Goal: Information Seeking & Learning: Learn about a topic

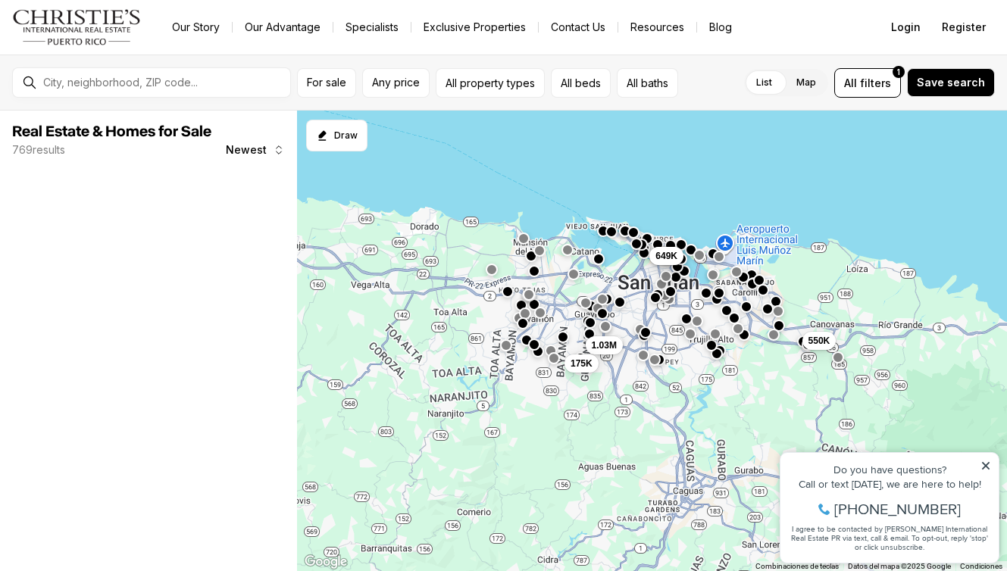
drag, startPoint x: 640, startPoint y: 418, endPoint x: 654, endPoint y: 323, distance: 95.7
click at [646, 270] on div "550K 499K 649K 1.03M 175K" at bounding box center [652, 342] width 710 height 462
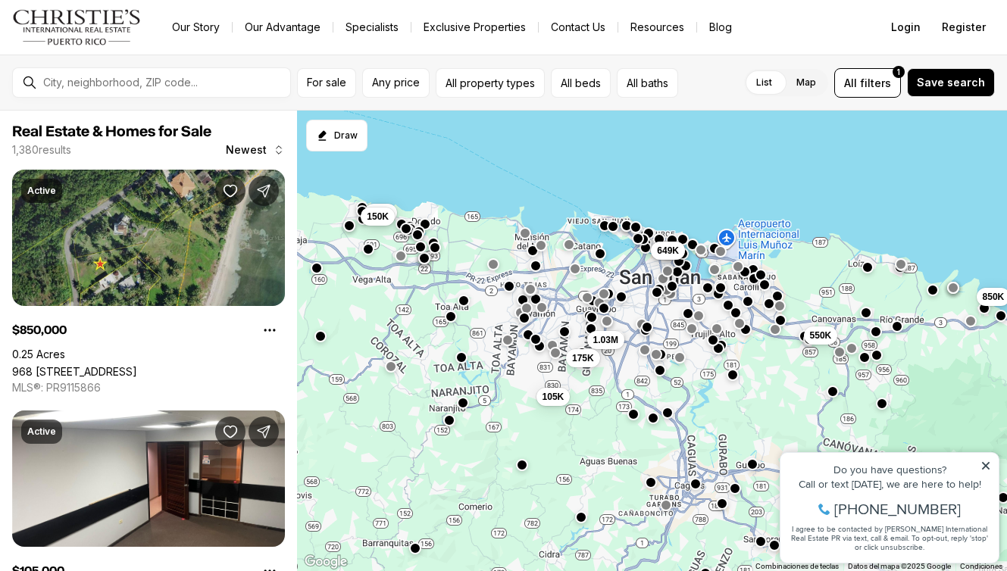
click at [520, 359] on div "550K 499K 649K 1.03M 175K 850K 105K 2.3M 150K" at bounding box center [652, 342] width 710 height 462
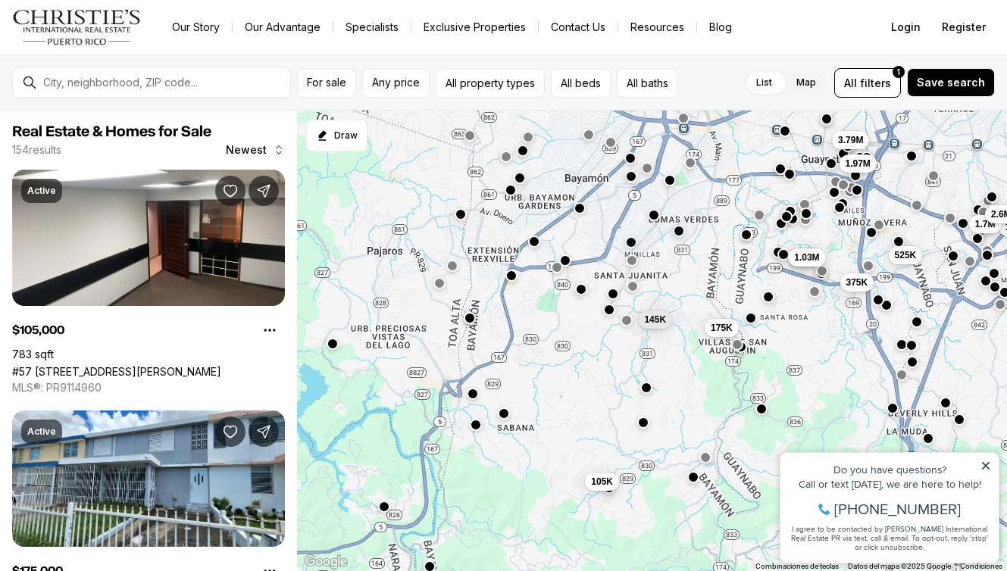
click at [537, 244] on button "button" at bounding box center [534, 241] width 12 height 12
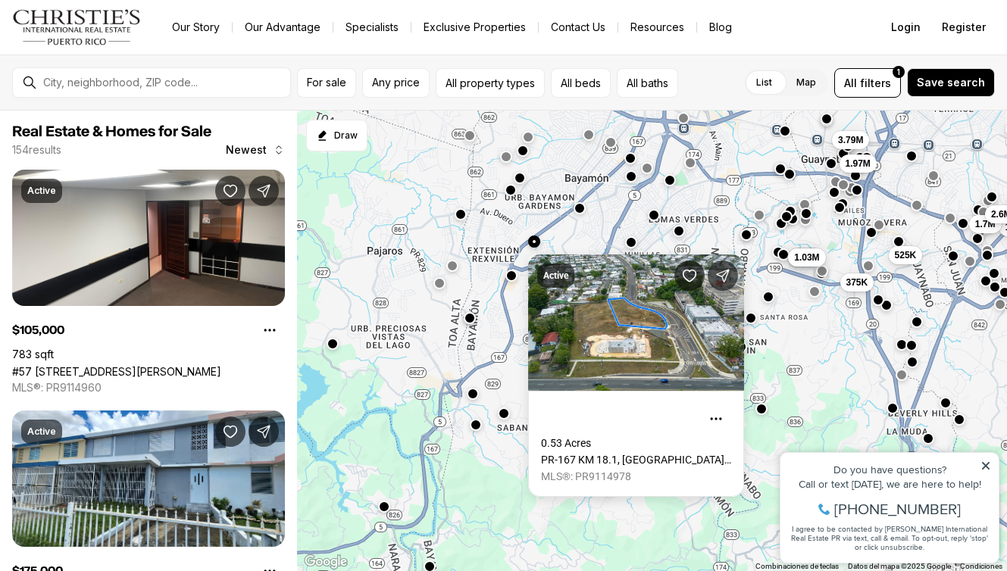
click at [537, 244] on div "Active 0.53 Acres PR-167 KM 18.1, BAYAMON PR, 00957 MLS®: PR9114978" at bounding box center [636, 370] width 216 height 255
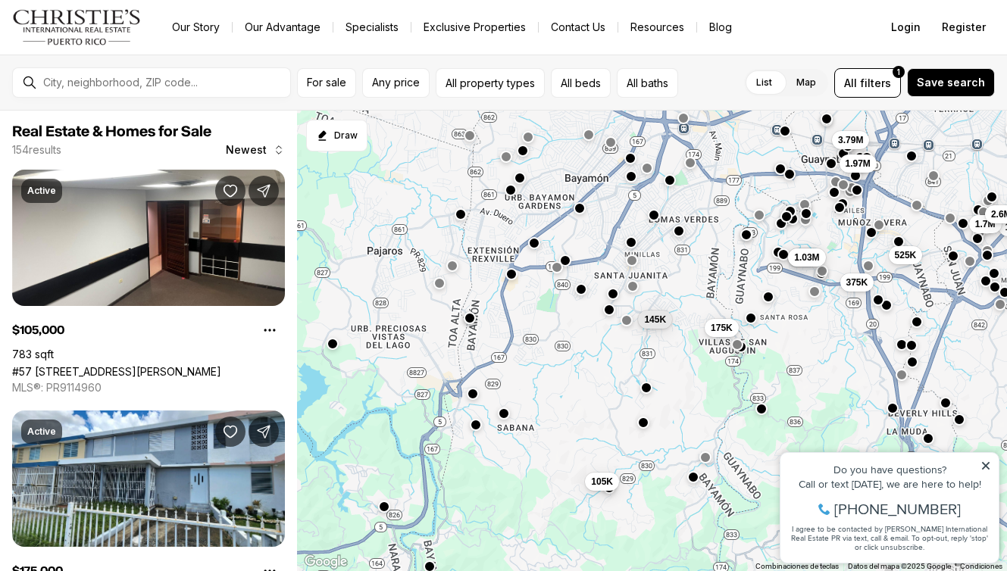
click at [509, 278] on button "button" at bounding box center [511, 274] width 12 height 12
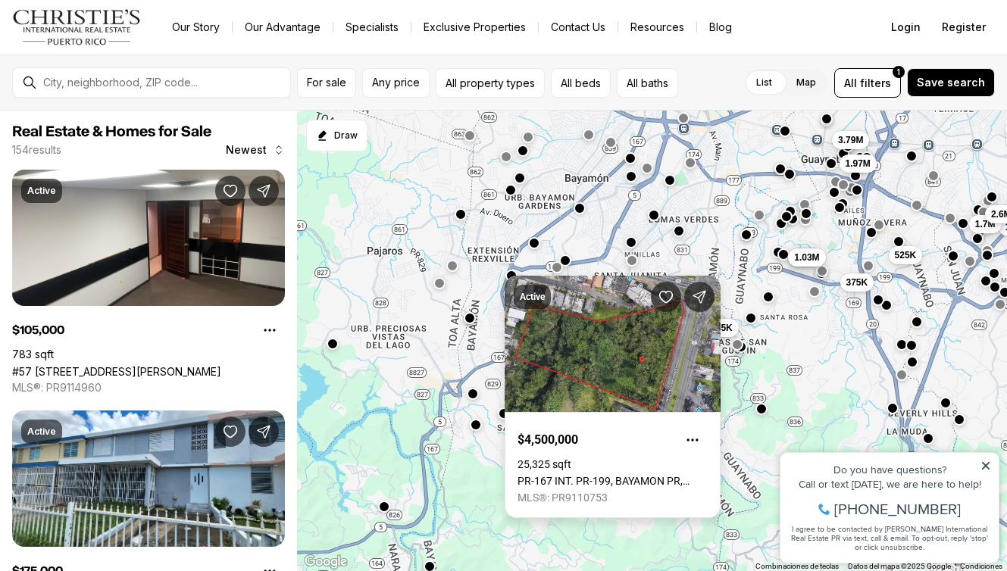
click at [509, 278] on div "Active $4,500,000 25,325 sqft PR-167 INT. [STREET_ADDRESS] MLS®: PR9110753" at bounding box center [613, 397] width 216 height 243
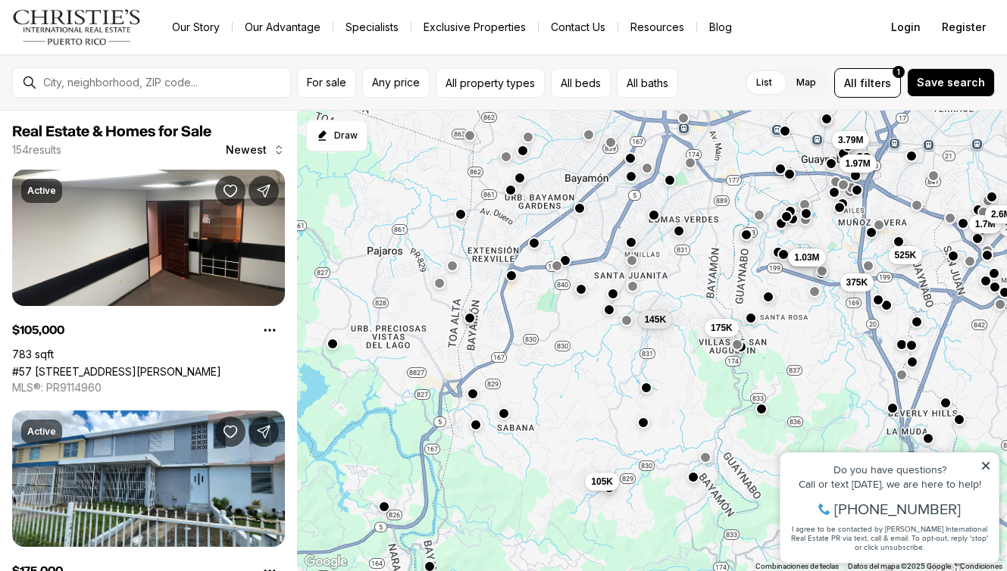
click at [559, 264] on button "button" at bounding box center [556, 266] width 12 height 12
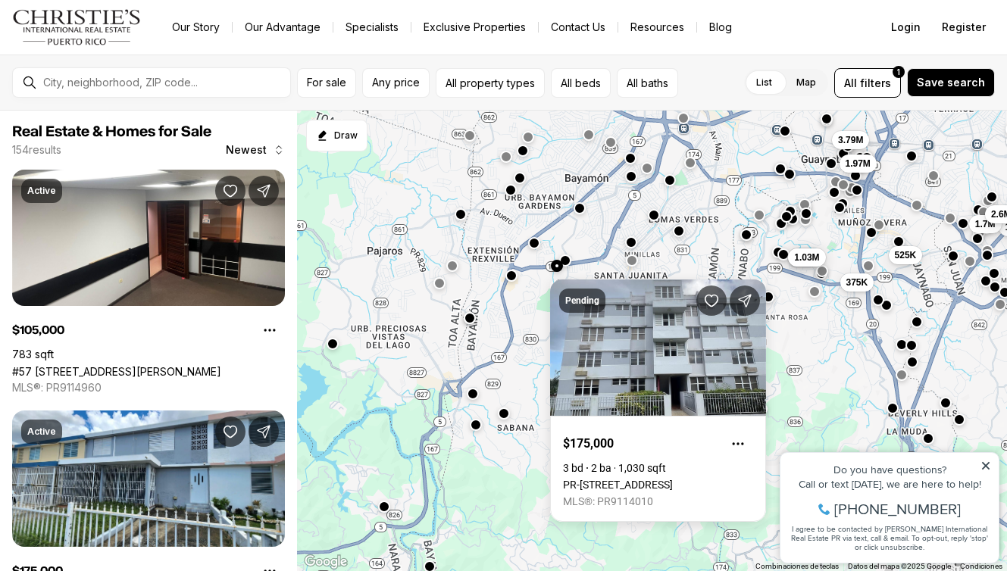
click at [559, 264] on button "button" at bounding box center [556, 266] width 12 height 12
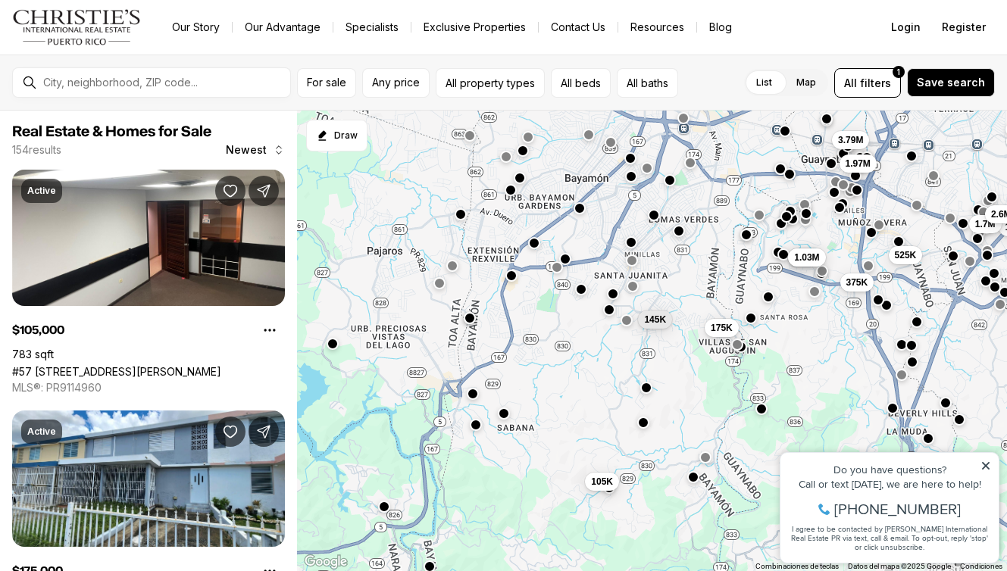
click at [569, 258] on button "button" at bounding box center [565, 259] width 12 height 12
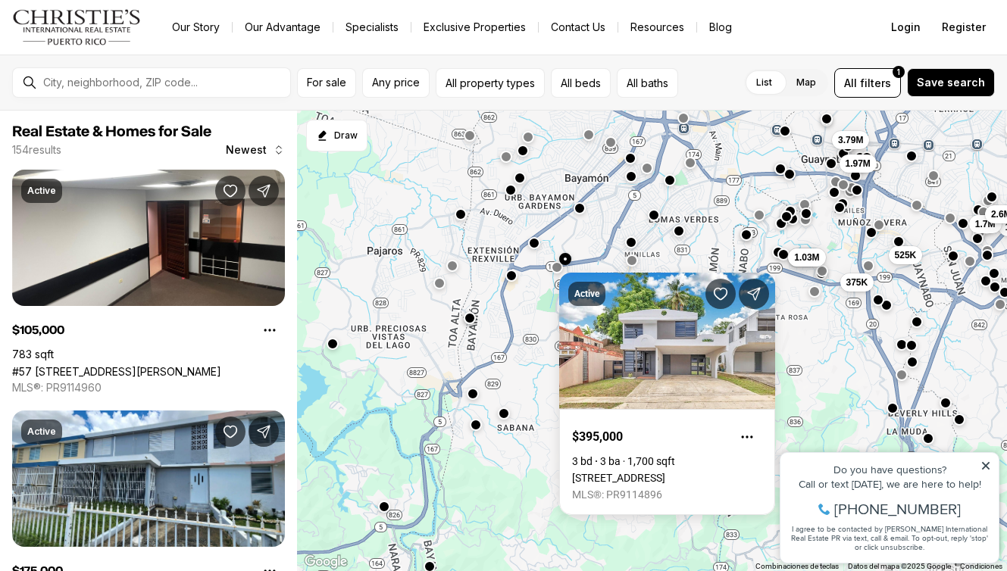
click at [569, 258] on button "button" at bounding box center [565, 259] width 12 height 12
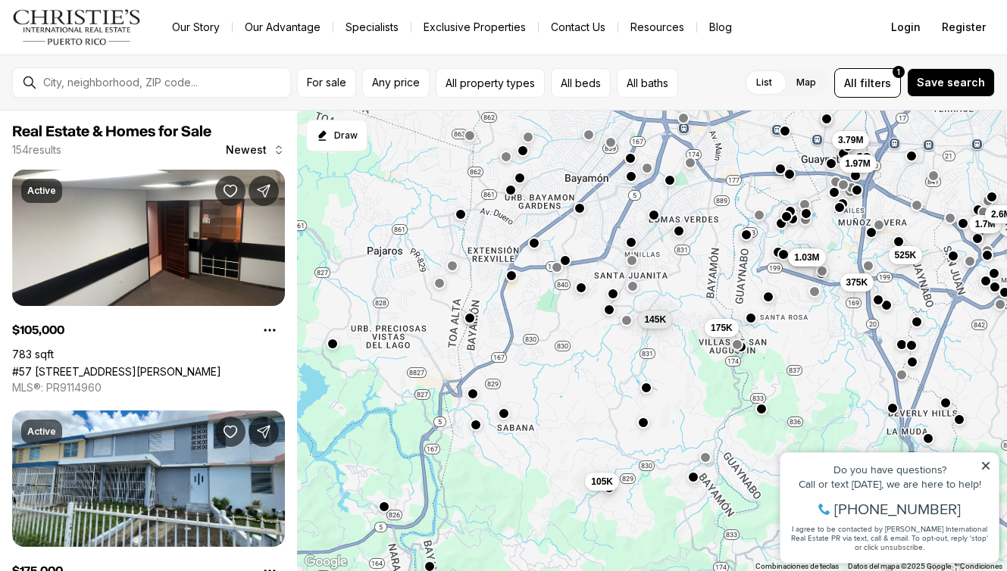
click at [584, 289] on button "button" at bounding box center [580, 287] width 12 height 12
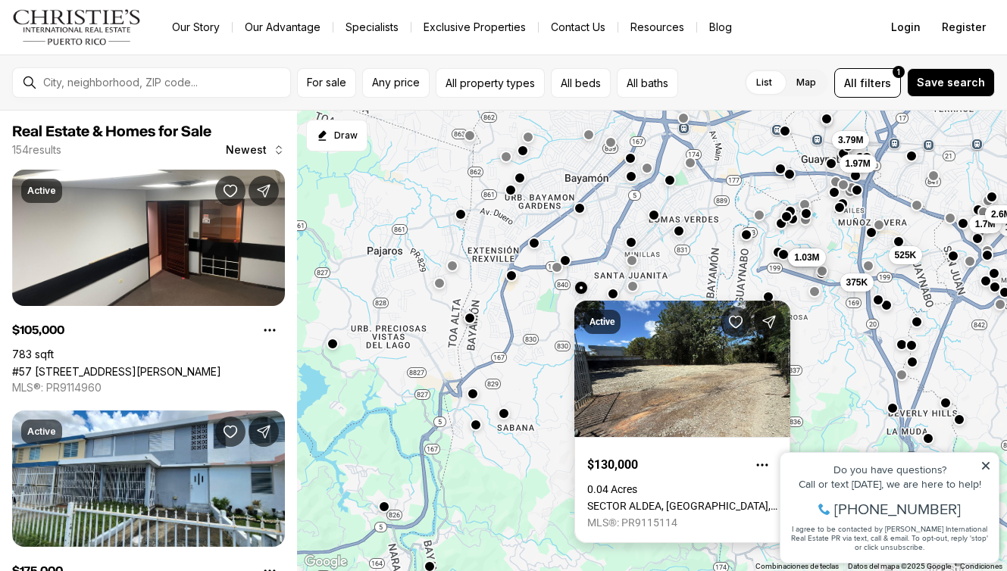
click at [584, 289] on div "Active $130,000 0.04 Acres [GEOGRAPHIC_DATA], 00956 MLS®: PR9115114" at bounding box center [682, 416] width 216 height 255
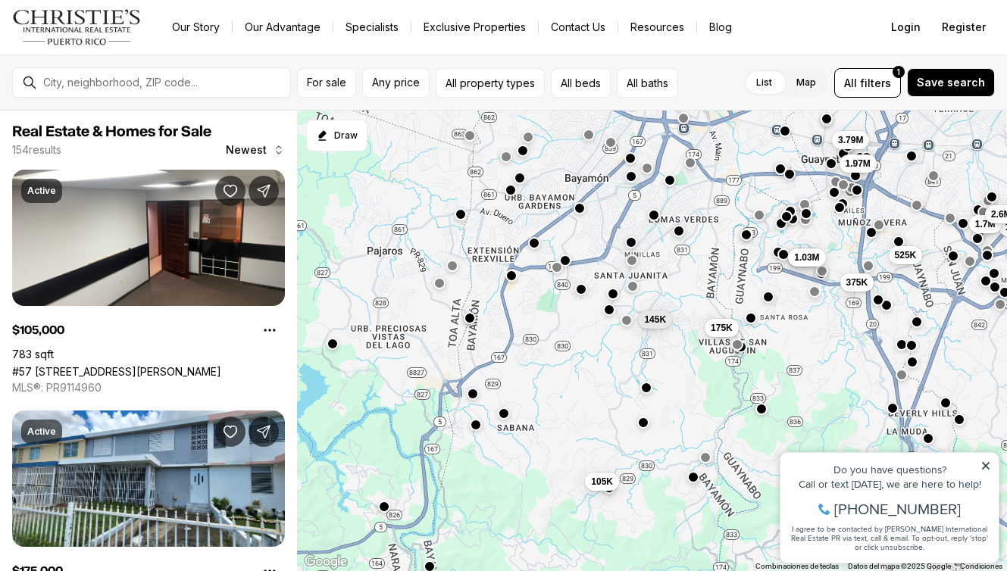
click at [584, 289] on button "button" at bounding box center [580, 289] width 12 height 12
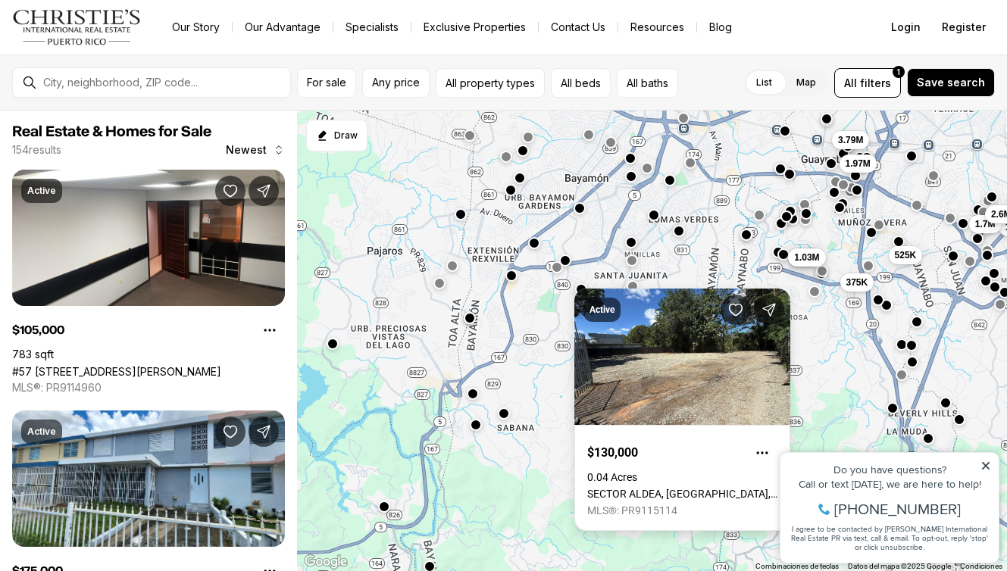
click at [584, 289] on div "Active $130,000 0.04 Acres [GEOGRAPHIC_DATA], 00956 MLS®: PR9115114" at bounding box center [682, 410] width 216 height 243
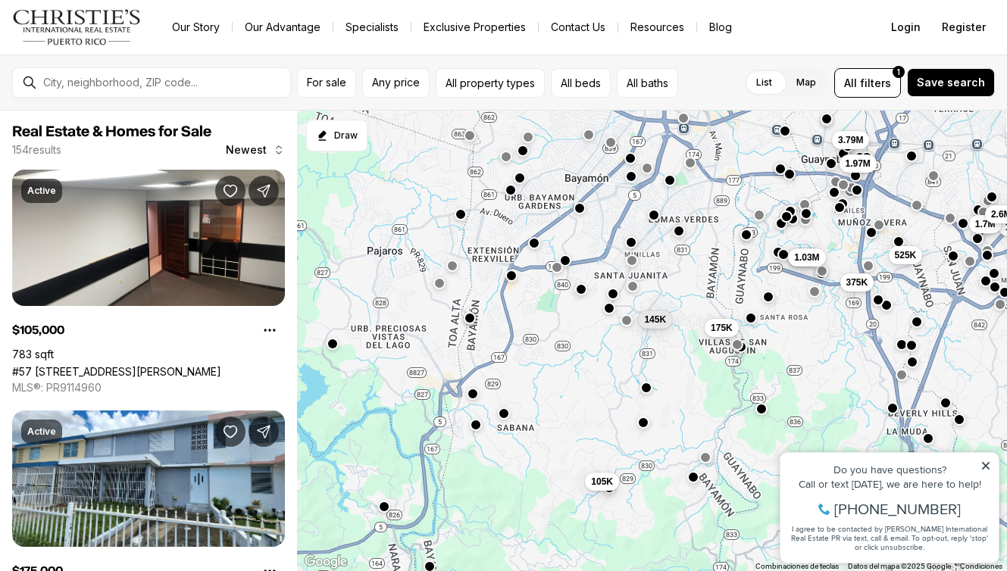
click at [607, 315] on div at bounding box center [608, 309] width 12 height 12
click at [607, 313] on button "button" at bounding box center [608, 308] width 12 height 12
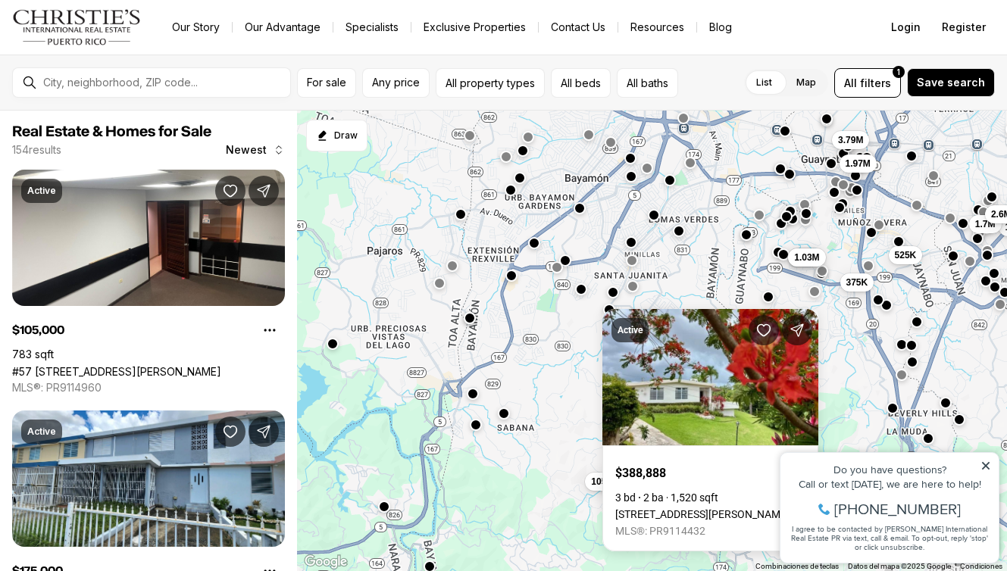
click at [612, 297] on button "button" at bounding box center [613, 292] width 12 height 12
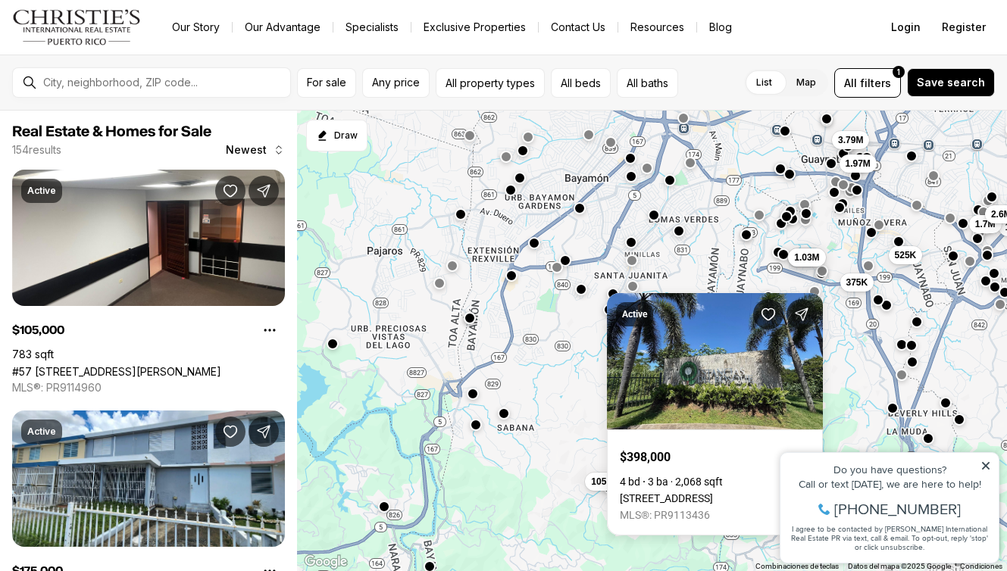
click at [636, 293] on body "Go to: Homepage Our Story Our Advantage Specialists Exclusive Properties Contac…" at bounding box center [503, 285] width 1007 height 571
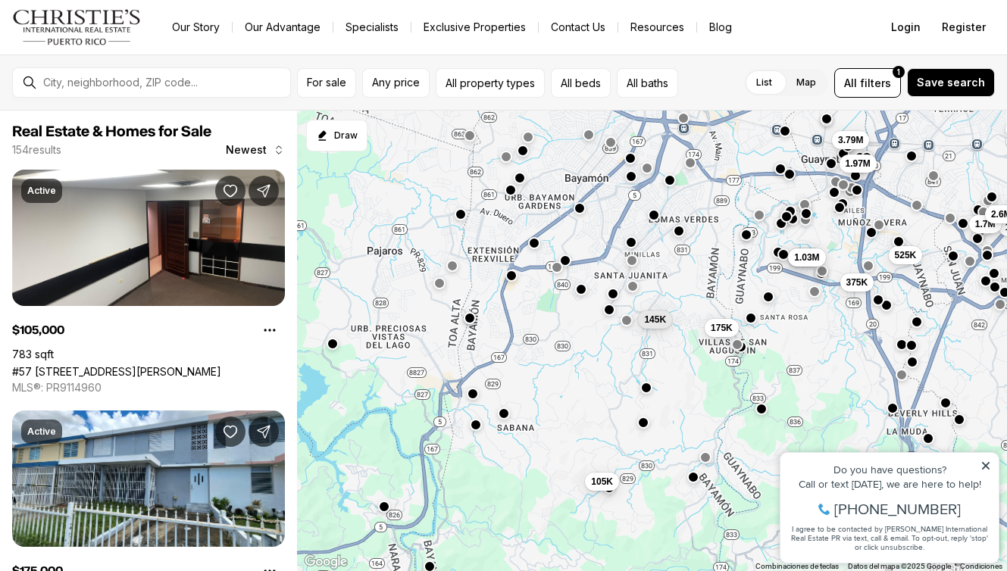
click at [634, 293] on div "650K 375K 1.03M 175K 525K 145K 1.05M 105K 1.7M 2.6M 3.79M 1.97M" at bounding box center [652, 342] width 710 height 462
click at [633, 287] on button "button" at bounding box center [633, 284] width 12 height 12
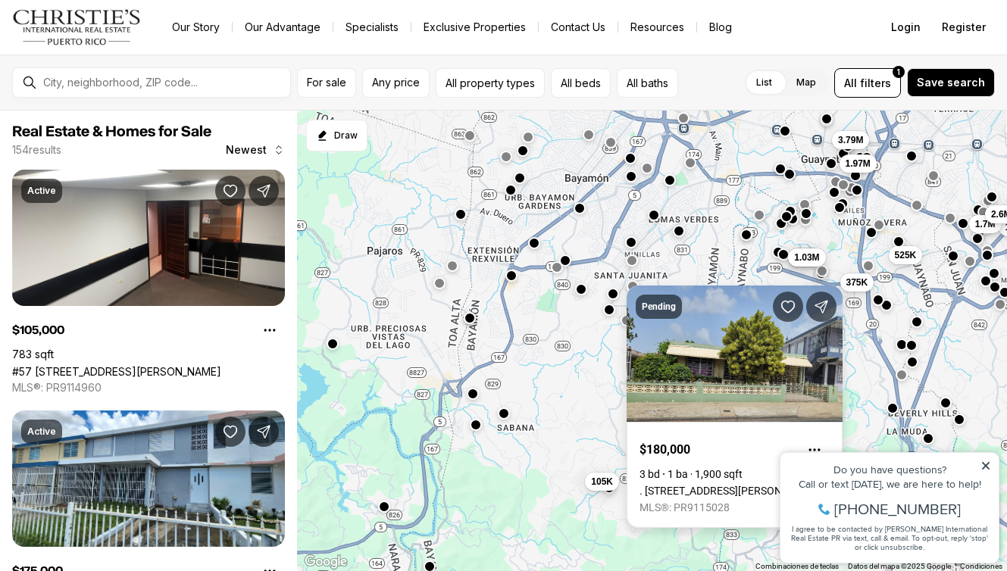
click at [633, 287] on div "Pending $180,000 3 bd 1 ba 1,900 sqft . [STREET_ADDRESS][PERSON_NAME] MLS®: PR9…" at bounding box center [735, 407] width 216 height 243
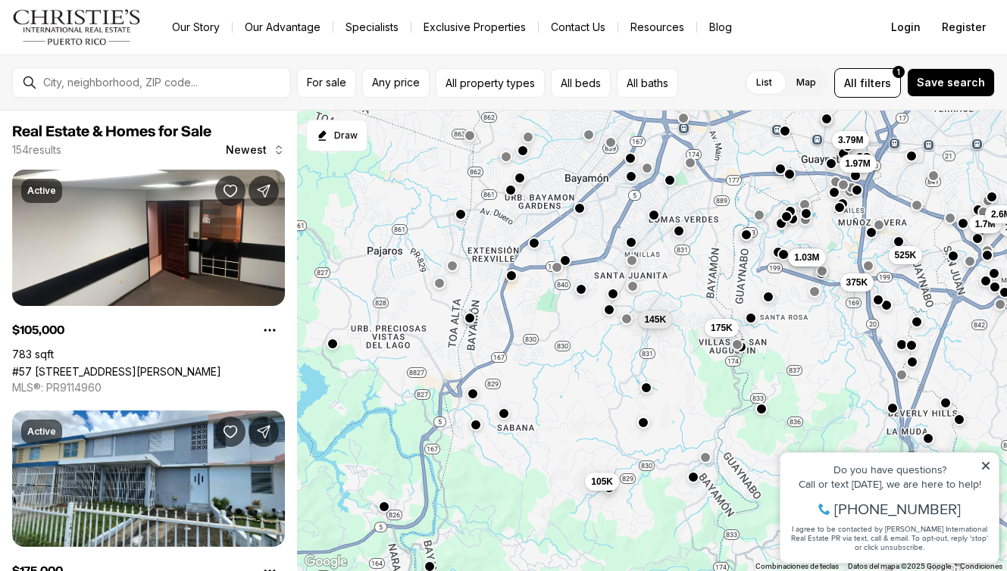
click at [626, 321] on button "button" at bounding box center [627, 319] width 12 height 12
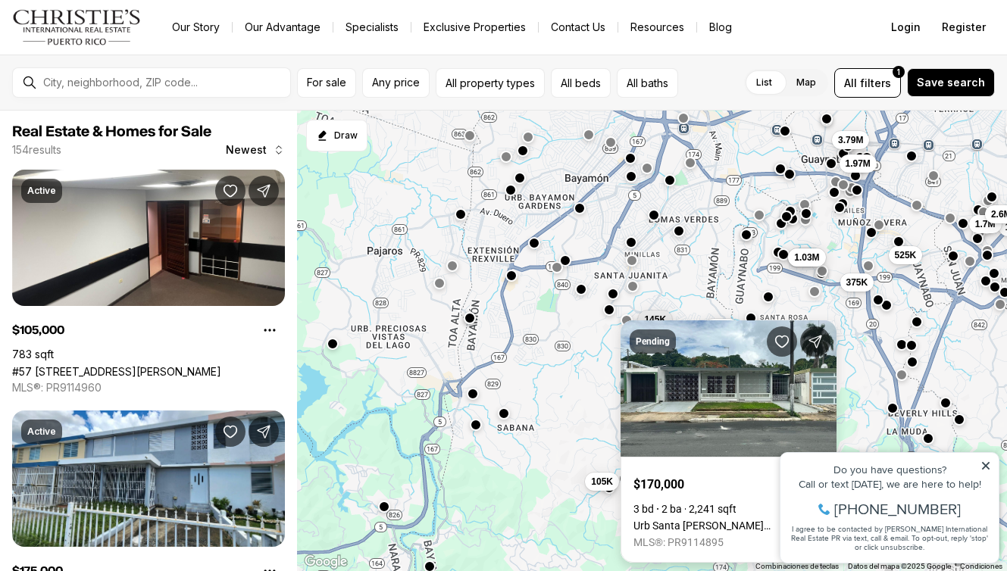
click at [626, 321] on div "Pending $170,000 3 bd 2 ba 2,241 sqft [GEOGRAPHIC_DATA][STREET_ADDRESS] MLS®: P…" at bounding box center [729, 442] width 216 height 243
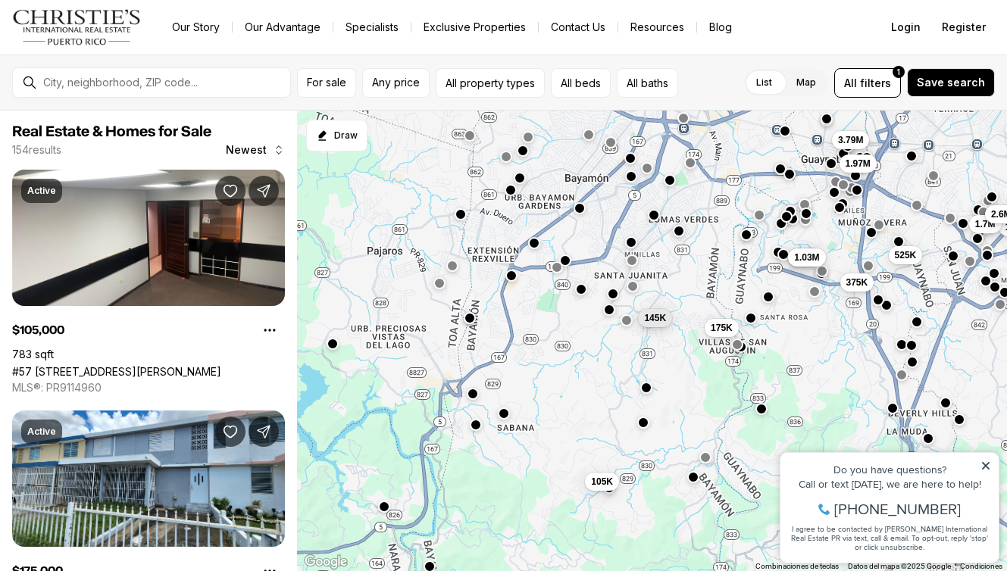
click at [653, 322] on span "145K" at bounding box center [655, 317] width 22 height 12
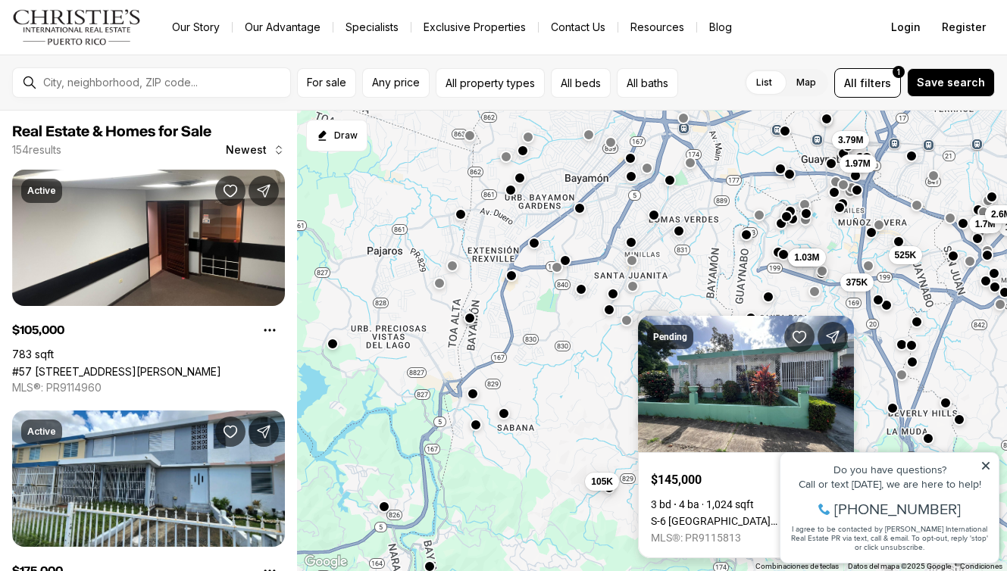
click at [653, 322] on div "Pending $145,000 3 bd 4 ba 1,024 sqft S-[GEOGRAPHIC_DATA][PERSON_NAME] MLS®: PR…" at bounding box center [746, 437] width 216 height 243
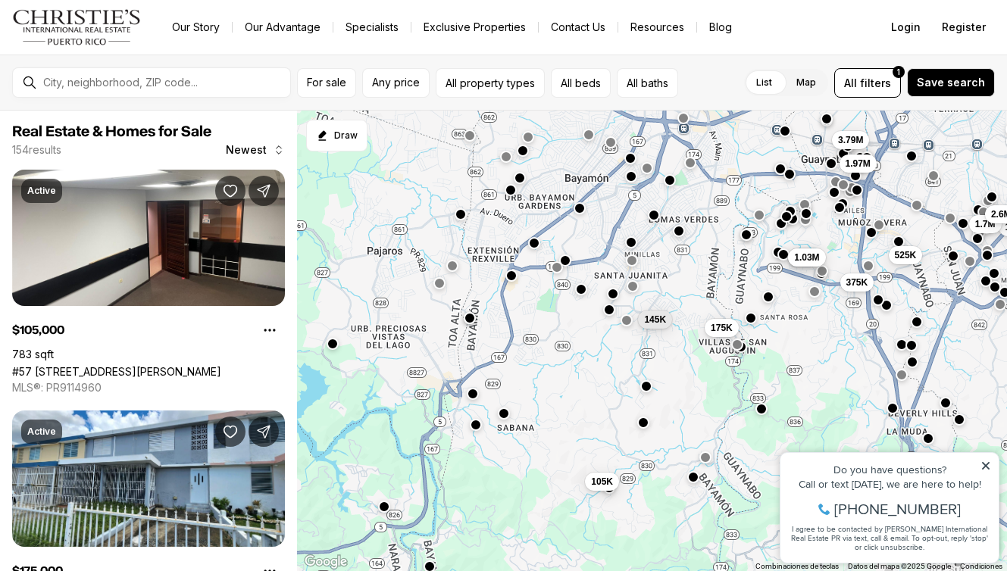
click at [648, 387] on button "button" at bounding box center [646, 386] width 12 height 12
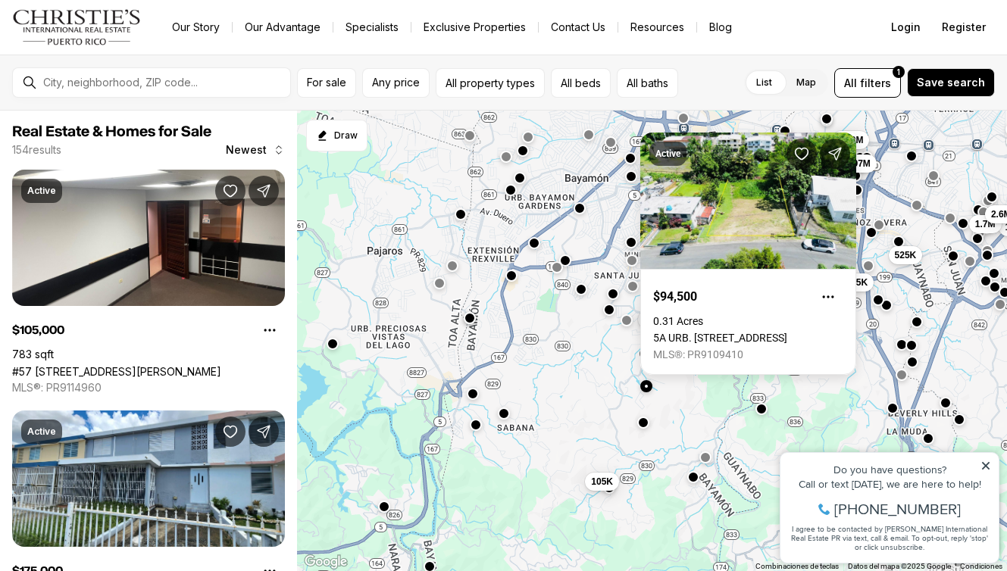
click at [648, 387] on button "button" at bounding box center [646, 386] width 12 height 12
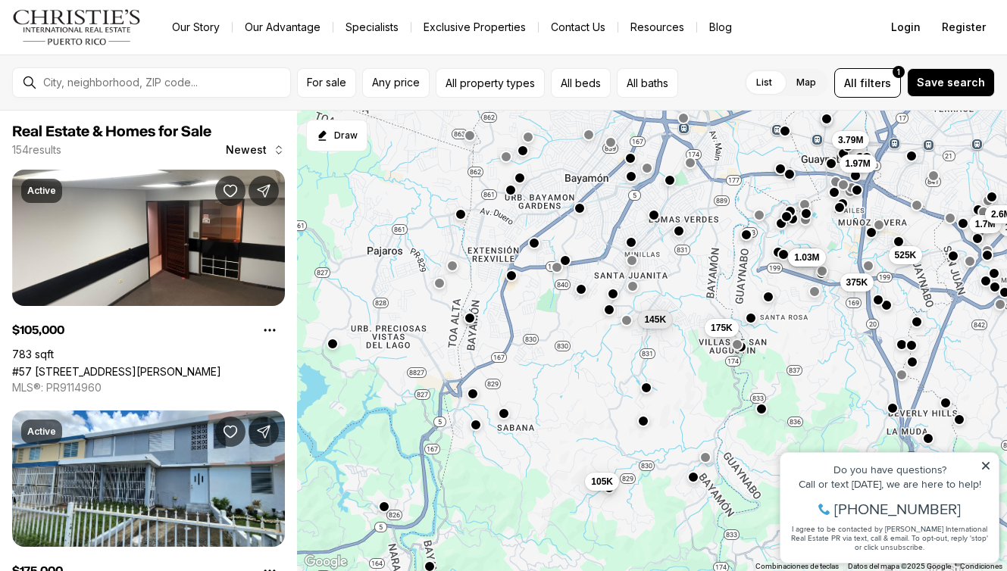
click at [645, 424] on button "button" at bounding box center [643, 421] width 12 height 12
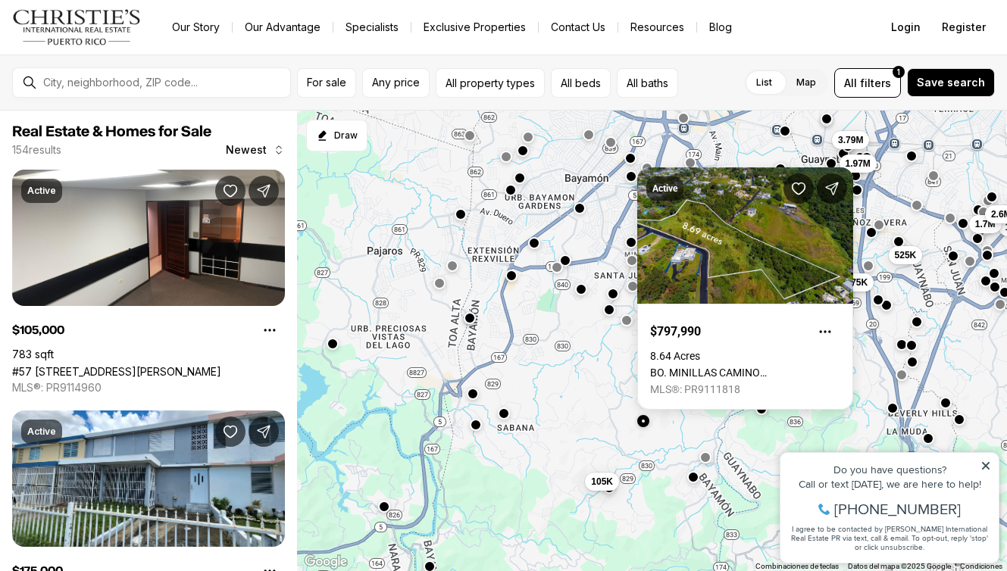
click at [645, 424] on button "button" at bounding box center [643, 421] width 12 height 12
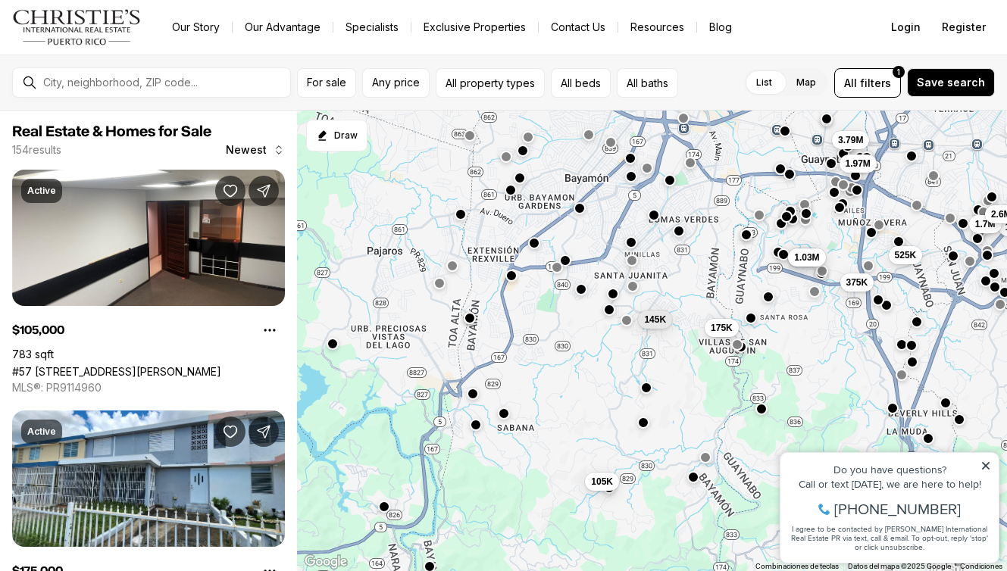
click at [660, 226] on div "650K 375K 1.03M 175K 525K 145K 1.05M 105K 1.7M 2.6M 3.79M 1.97M" at bounding box center [652, 342] width 710 height 462
click at [659, 223] on div "650K 375K 1.03M 175K 525K 145K 1.05M 105K 1.7M 2.6M 3.79M 1.97M" at bounding box center [652, 342] width 710 height 462
click at [657, 221] on div "650K 375K 1.03M 175K 525K 145K 1.05M 105K 1.7M 2.6M 3.79M 1.97M" at bounding box center [652, 342] width 710 height 462
click at [652, 215] on button "button" at bounding box center [654, 213] width 12 height 12
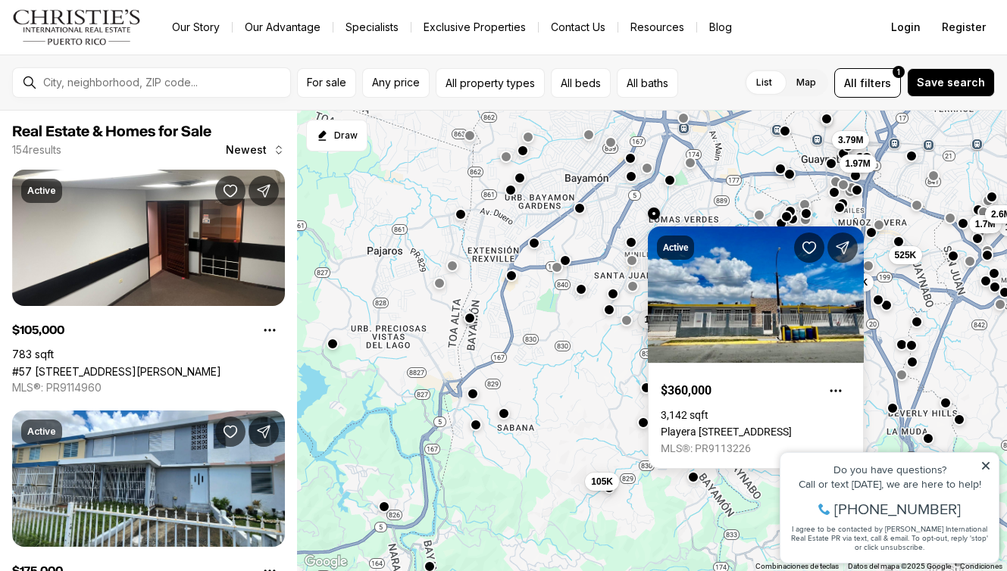
click at [693, 213] on body "Go to: Homepage Our Story Our Advantage Specialists Exclusive Properties Contac…" at bounding box center [503, 285] width 1007 height 571
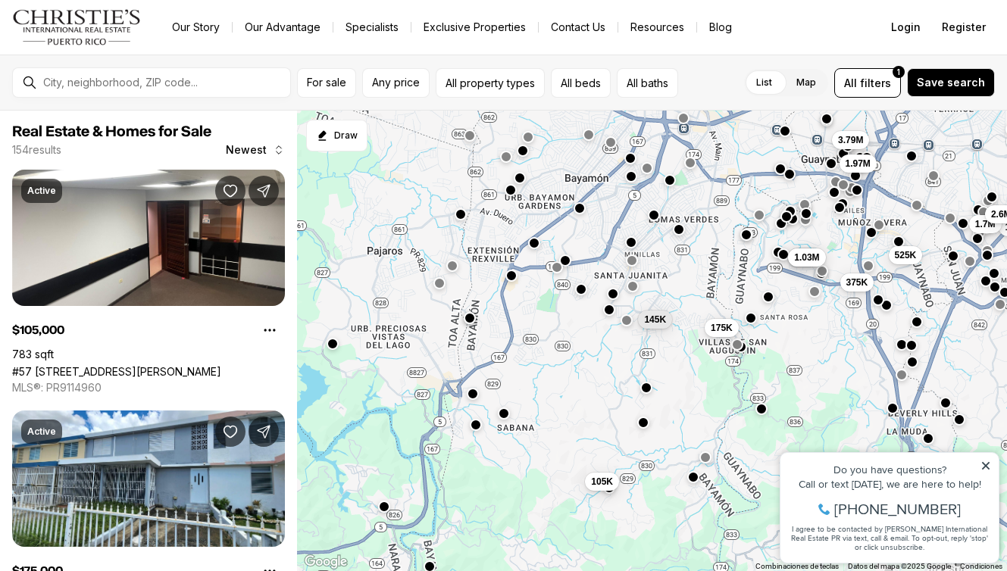
click at [678, 229] on button "button" at bounding box center [678, 229] width 12 height 12
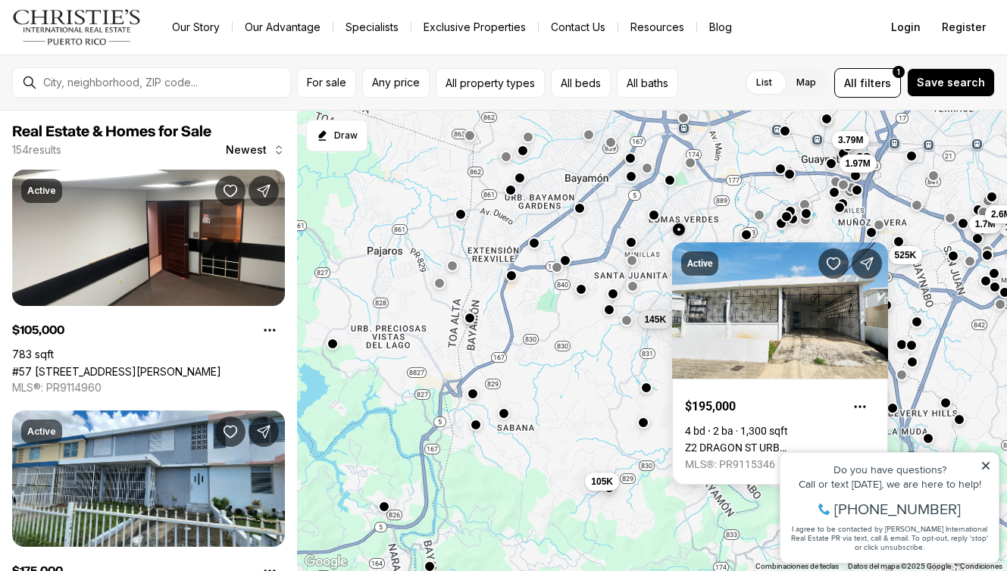
click at [678, 229] on button "button" at bounding box center [678, 229] width 12 height 12
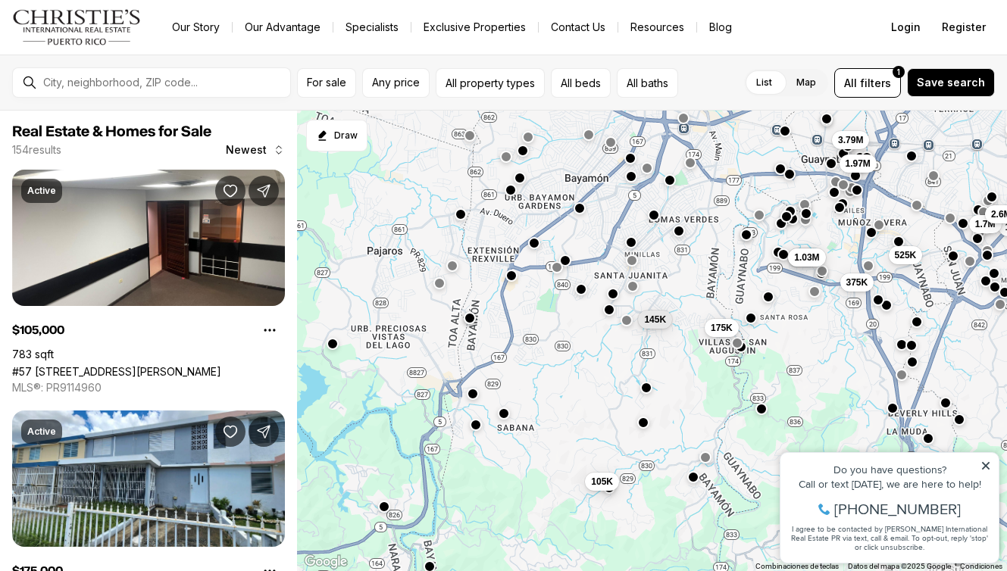
click at [735, 346] on button "button" at bounding box center [737, 342] width 12 height 12
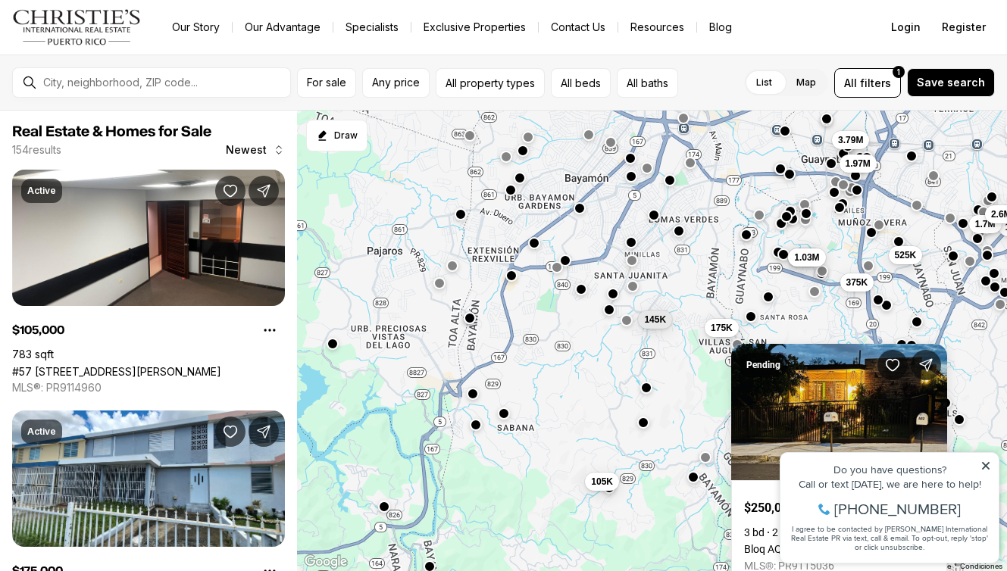
click at [750, 319] on button "button" at bounding box center [751, 316] width 12 height 12
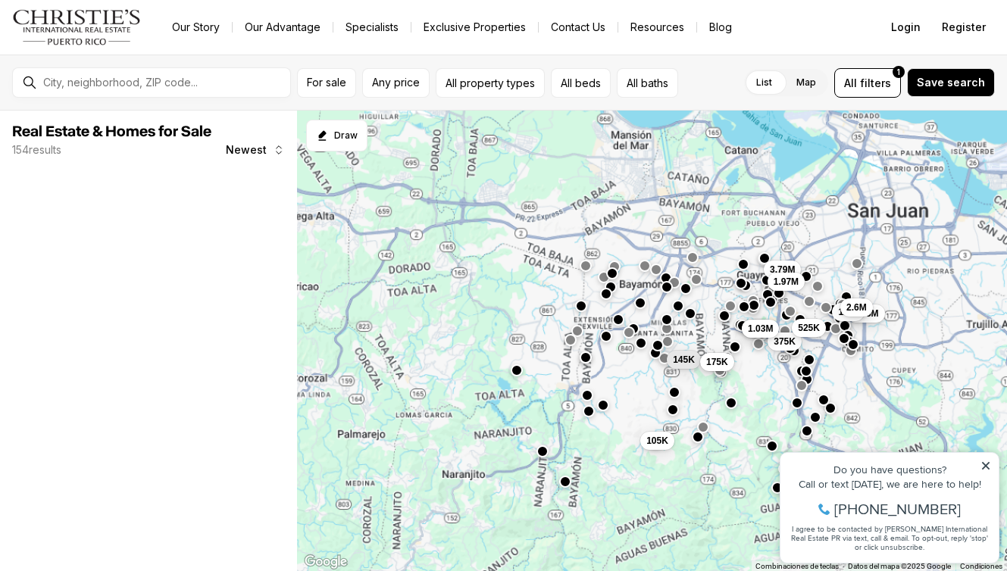
click at [724, 361] on span "175K" at bounding box center [717, 362] width 22 height 12
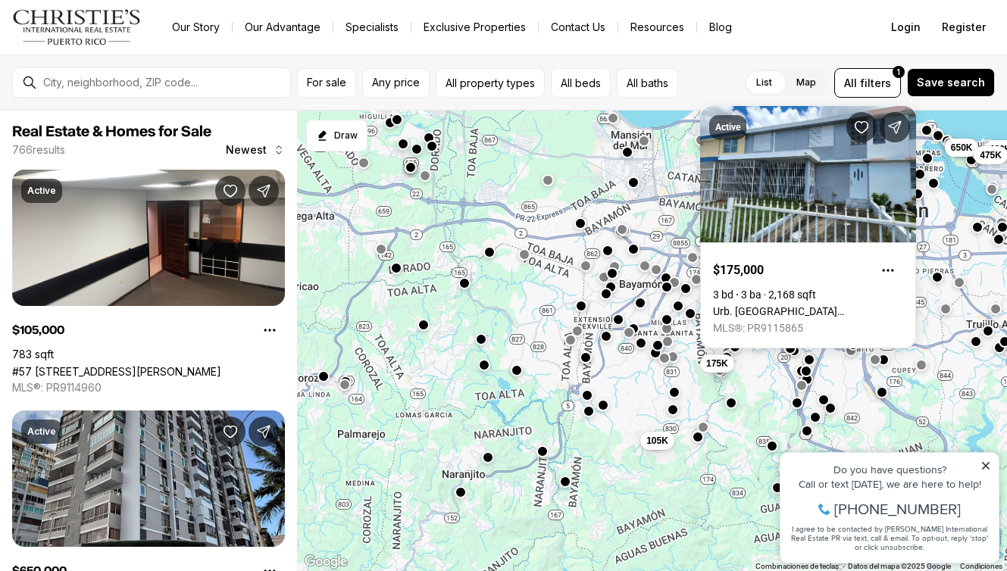
click at [570, 490] on div "1.03M 175K 105K 1.7M 3.79M 1.97M 650K 460K 475K 649K 499K" at bounding box center [652, 342] width 710 height 462
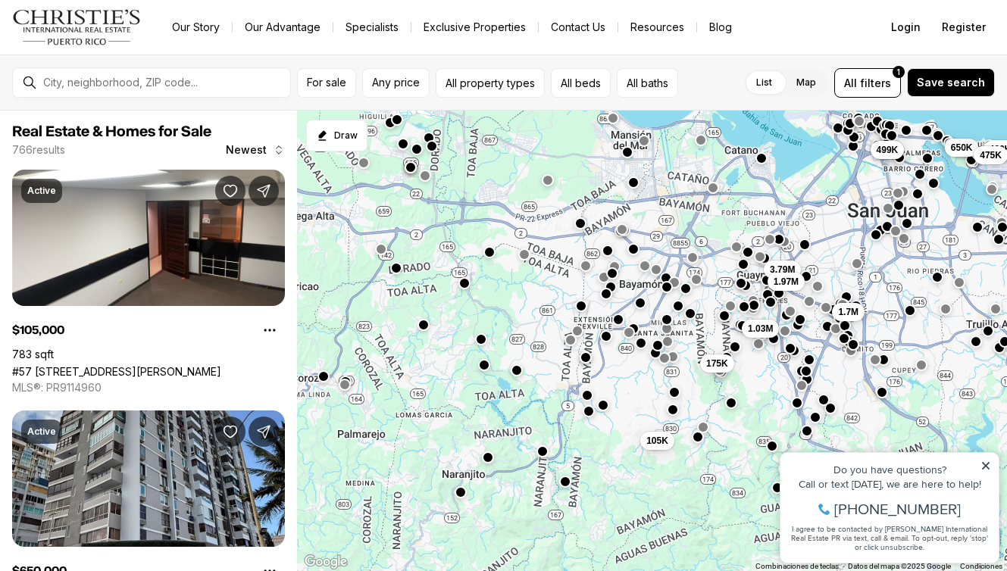
click at [570, 490] on div "1.03M 175K 105K 1.7M 3.79M 1.97M 650K 460K 475K 649K 499K" at bounding box center [652, 342] width 710 height 462
click at [565, 486] on button "button" at bounding box center [565, 480] width 12 height 12
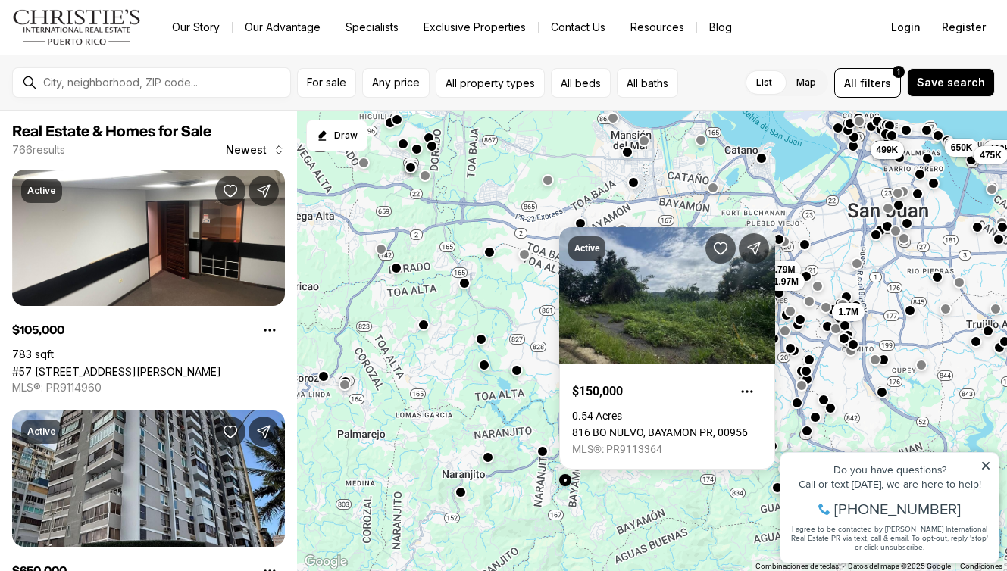
click at [565, 486] on button "button" at bounding box center [565, 480] width 12 height 12
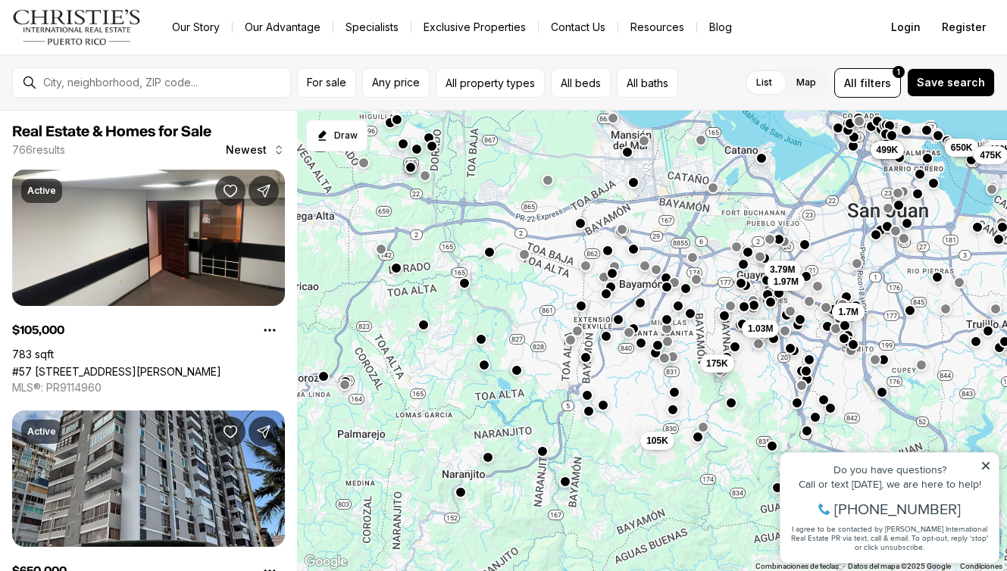
click at [740, 326] on button "button" at bounding box center [742, 324] width 12 height 12
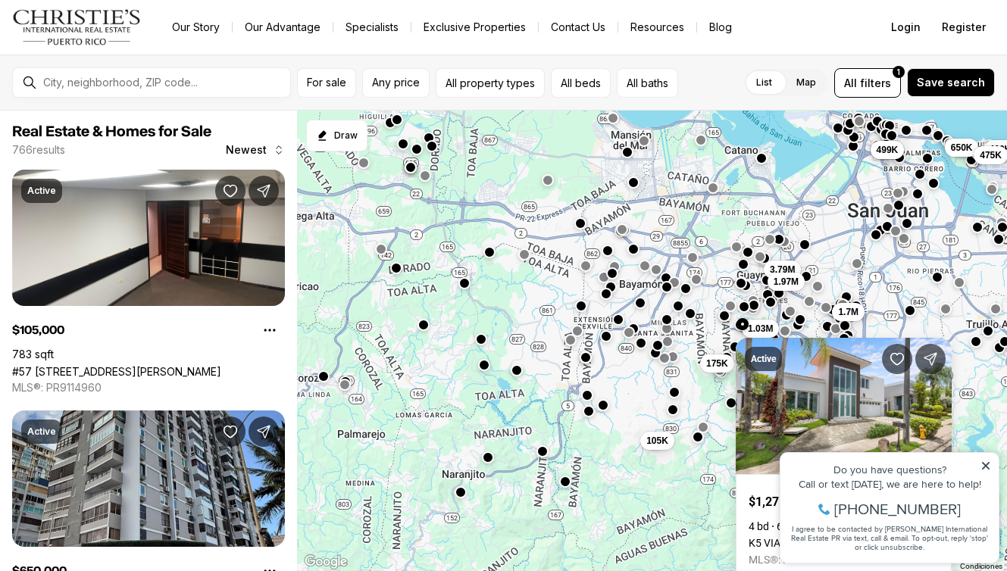
click at [740, 326] on div "Active $1,275,000 4 bd 6 ba 3,877 sqft [GEOGRAPHIC_DATA], 00969 MLS®: PR9107909" at bounding box center [844, 453] width 216 height 255
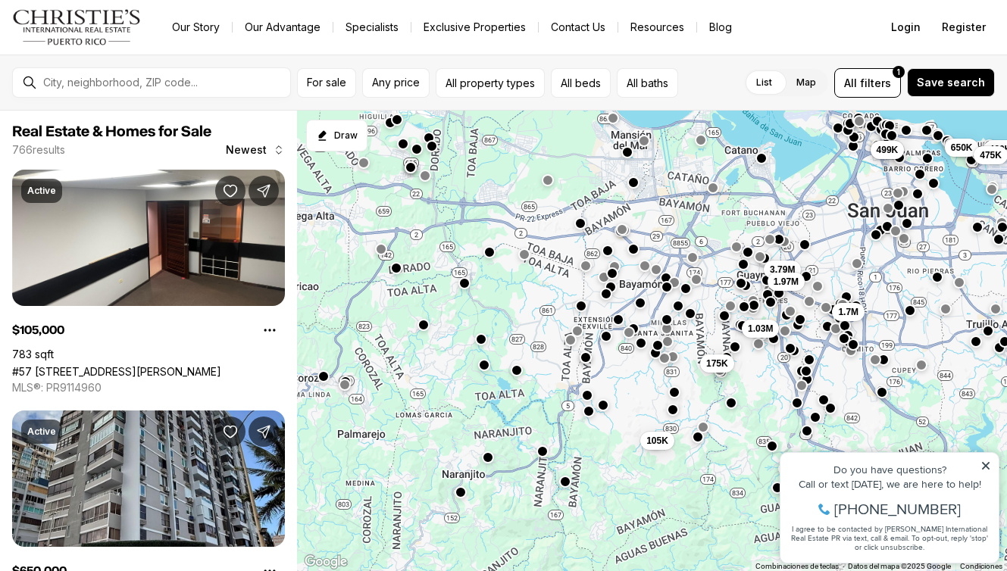
click at [684, 296] on div "1.03M 175K 105K 1.7M 3.79M 1.97M 650K 460K 475K 649K 499K" at bounding box center [652, 342] width 710 height 462
click at [686, 293] on div at bounding box center [686, 288] width 12 height 12
click at [687, 289] on button "button" at bounding box center [686, 286] width 12 height 12
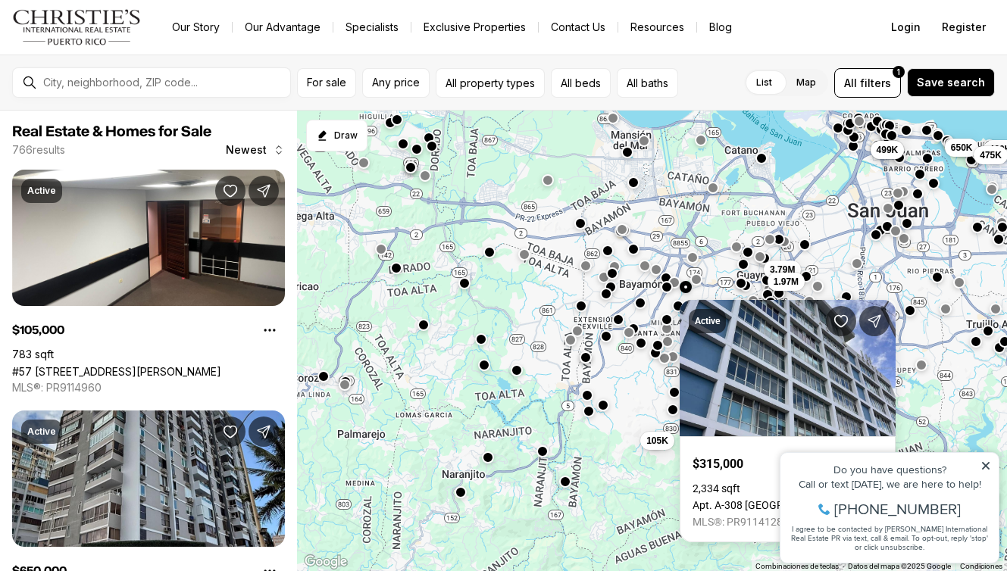
click at [687, 289] on div "Active $315,000 2,334 sqft Apt. A-308 [GEOGRAPHIC_DATA], [GEOGRAPHIC_DATA], 009…" at bounding box center [788, 415] width 216 height 255
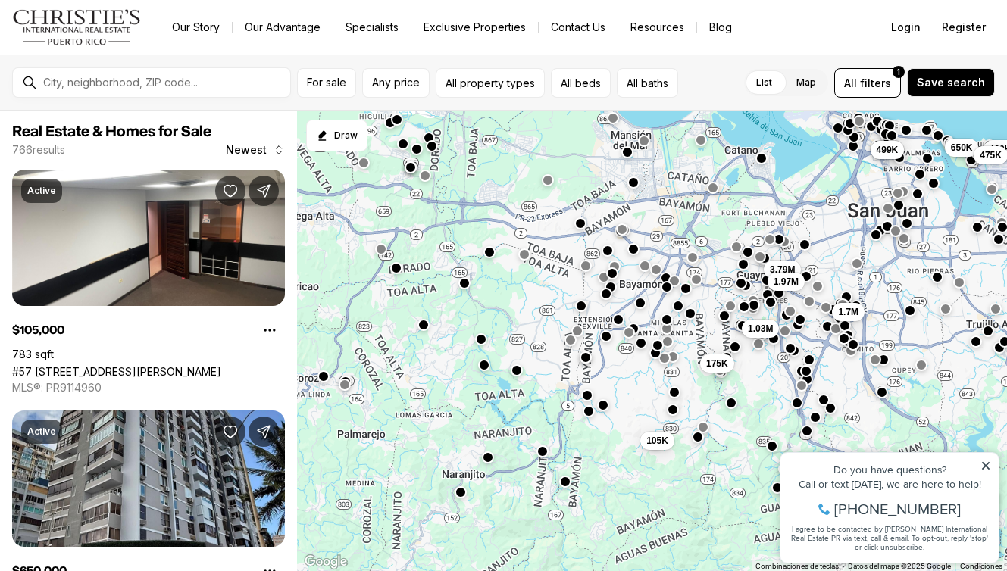
click at [676, 281] on button "button" at bounding box center [674, 281] width 12 height 12
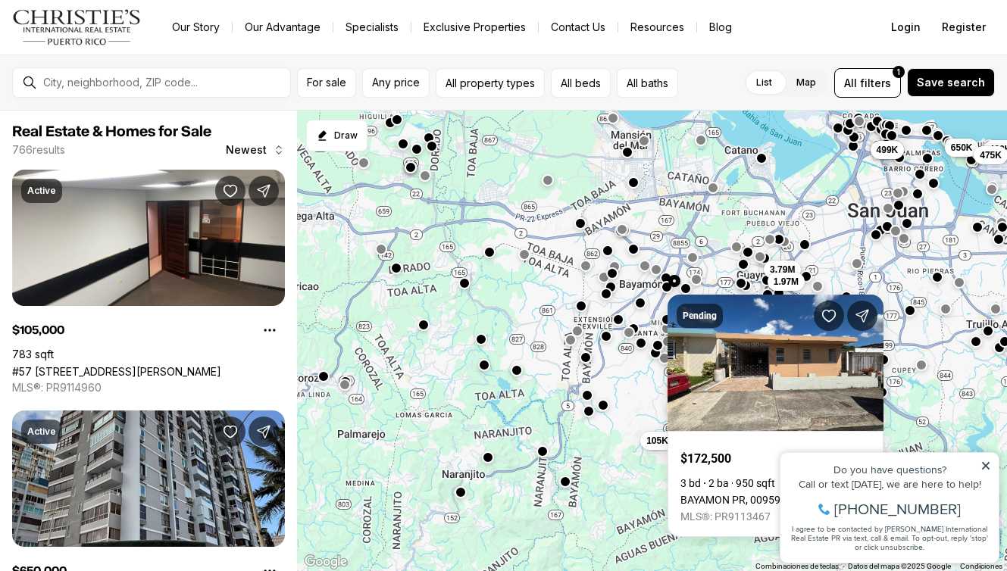
click at [676, 281] on button "button" at bounding box center [674, 281] width 12 height 12
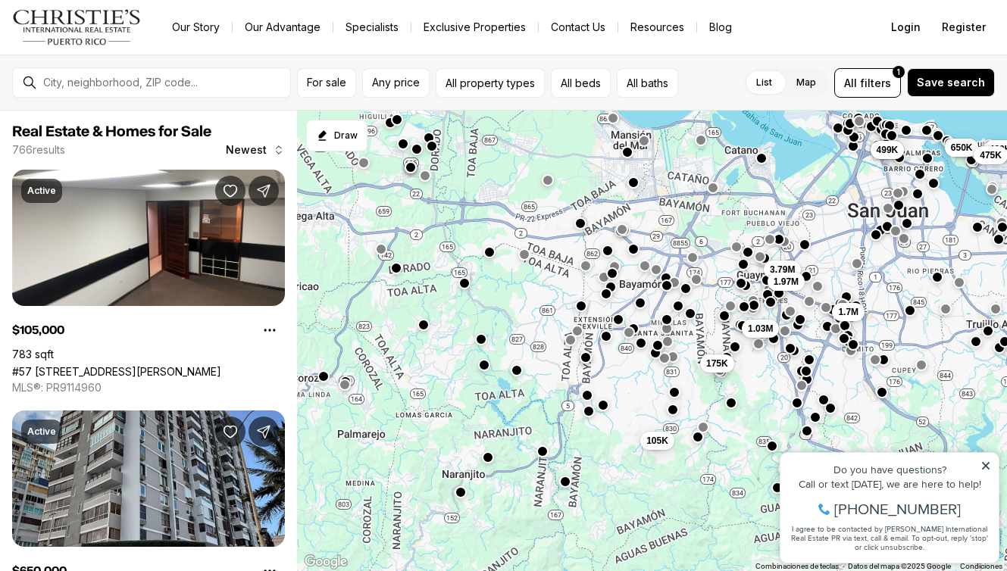
click at [668, 283] on button "button" at bounding box center [666, 285] width 12 height 12
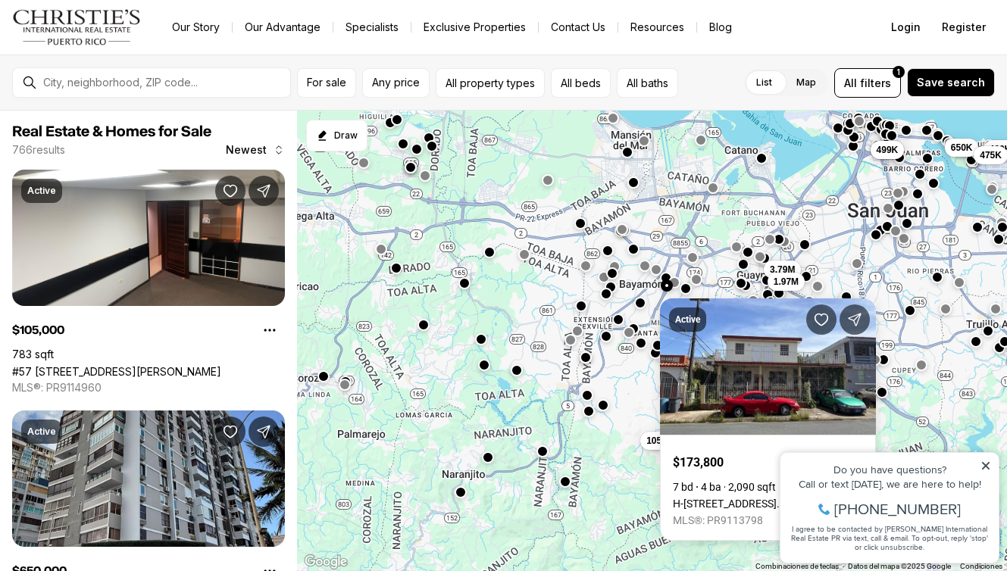
click at [668, 283] on button "button" at bounding box center [666, 285] width 12 height 12
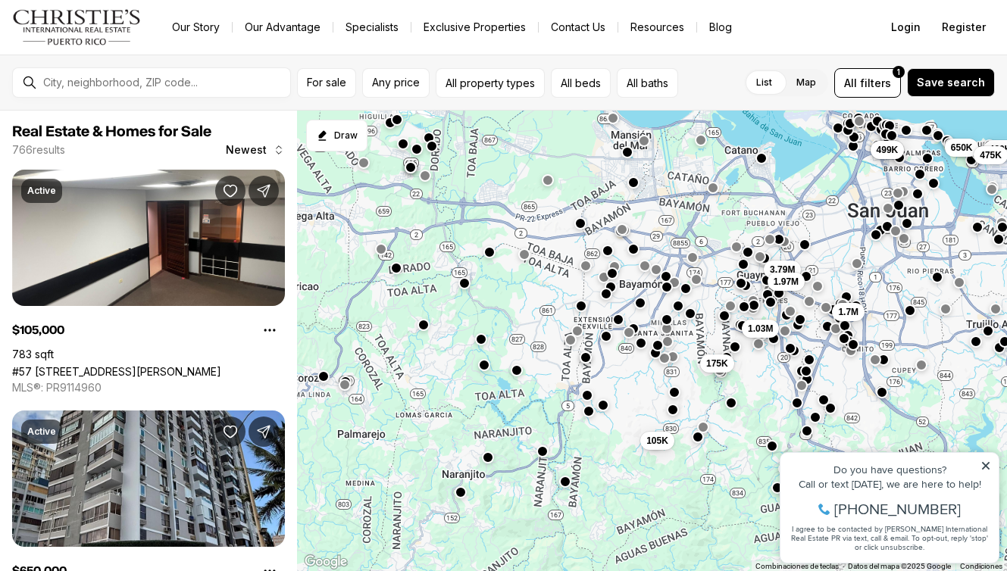
click at [662, 276] on button "button" at bounding box center [665, 276] width 12 height 12
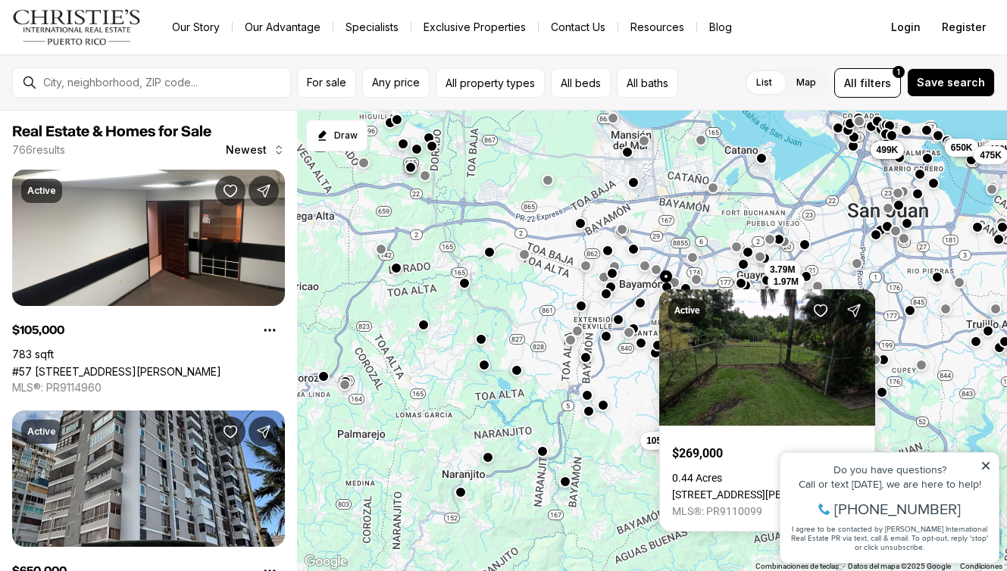
click at [662, 276] on button "button" at bounding box center [665, 276] width 12 height 12
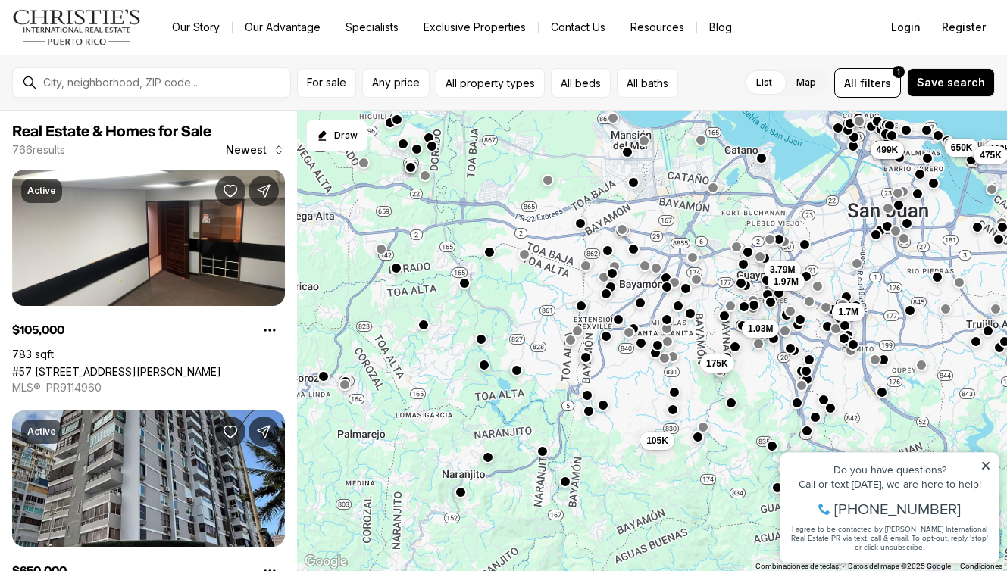
click at [655, 267] on button "button" at bounding box center [655, 268] width 12 height 12
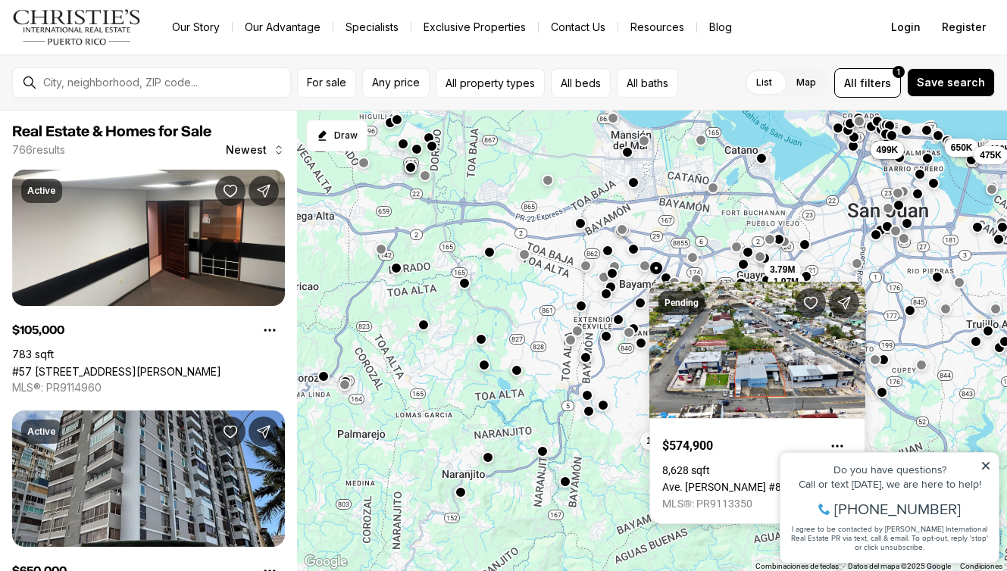
click at [655, 267] on button "button" at bounding box center [655, 268] width 12 height 12
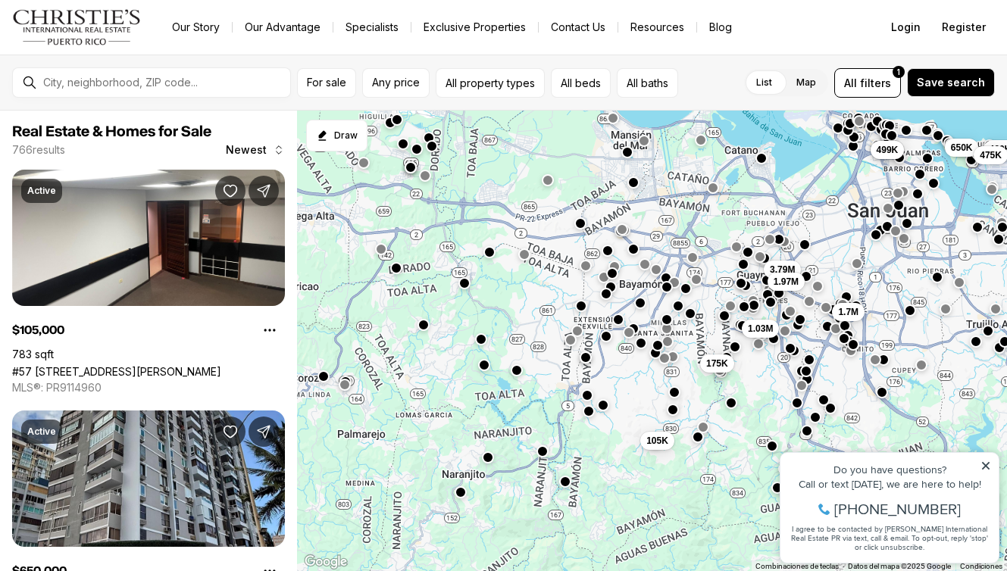
click at [647, 266] on button "button" at bounding box center [645, 264] width 12 height 12
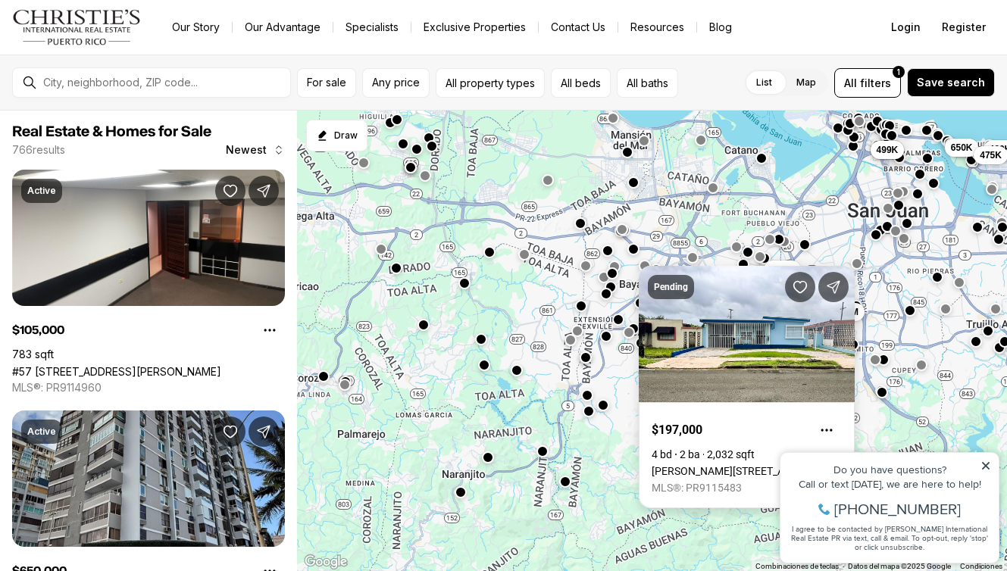
click at [647, 266] on div "Pending $197,000 4 bd 2 ba 2,032 sqft [PERSON_NAME][STREET_ADDRESS] MLS®: PR911…" at bounding box center [747, 387] width 216 height 243
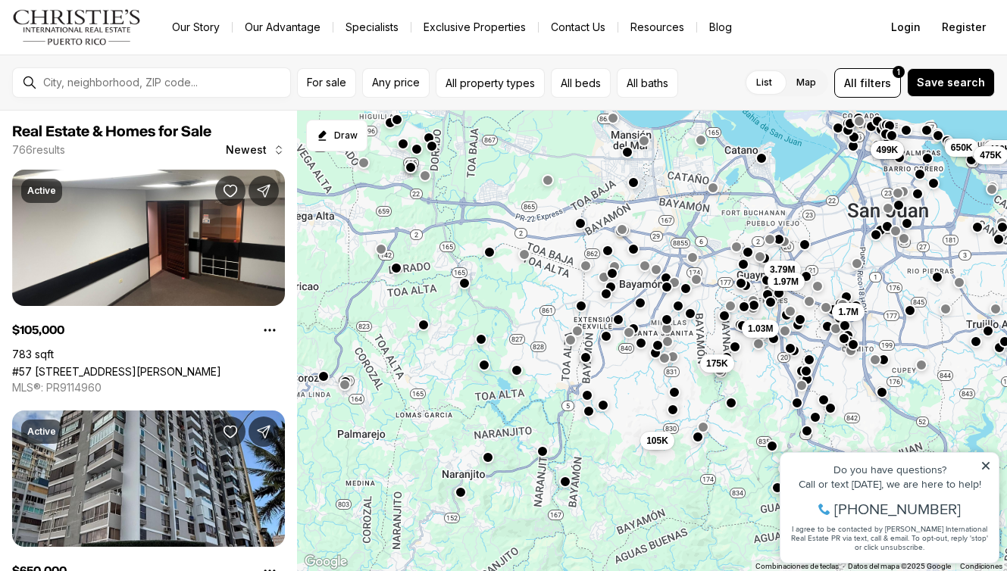
click at [618, 268] on div at bounding box center [612, 274] width 12 height 12
click at [615, 271] on button "button" at bounding box center [612, 272] width 12 height 12
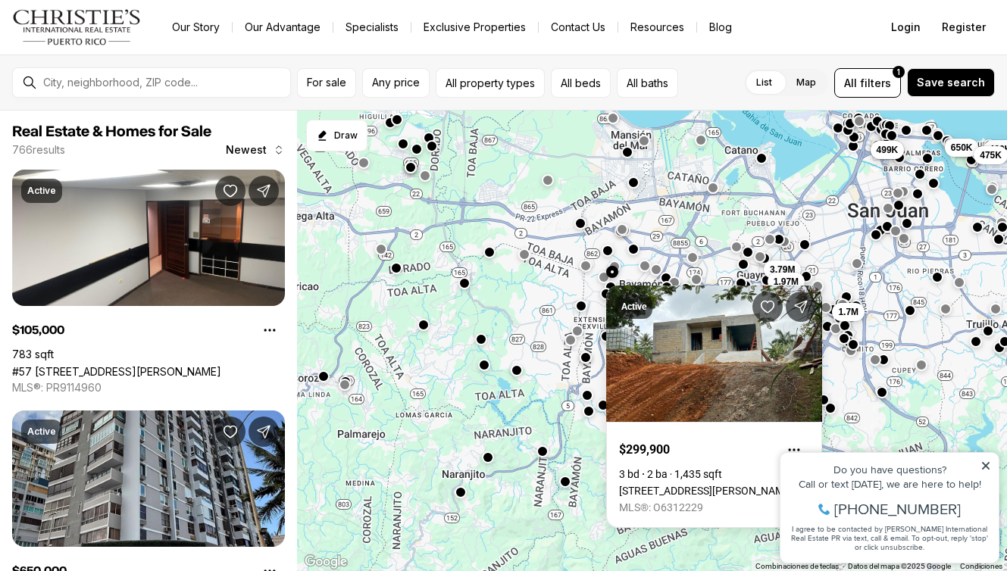
click at [616, 268] on button "button" at bounding box center [612, 272] width 12 height 12
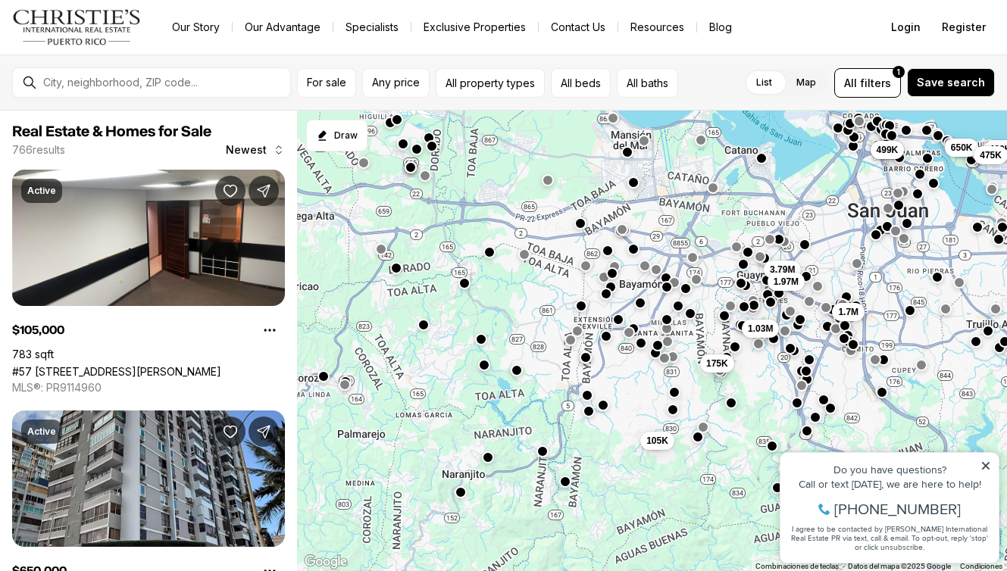
click at [616, 267] on button "button" at bounding box center [615, 267] width 12 height 12
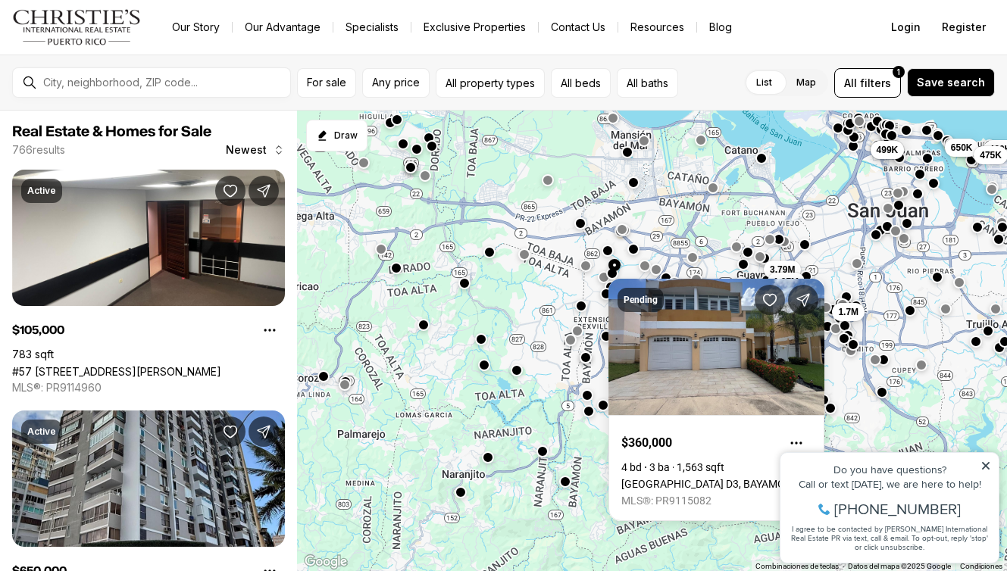
click at [602, 282] on button "button" at bounding box center [603, 277] width 12 height 12
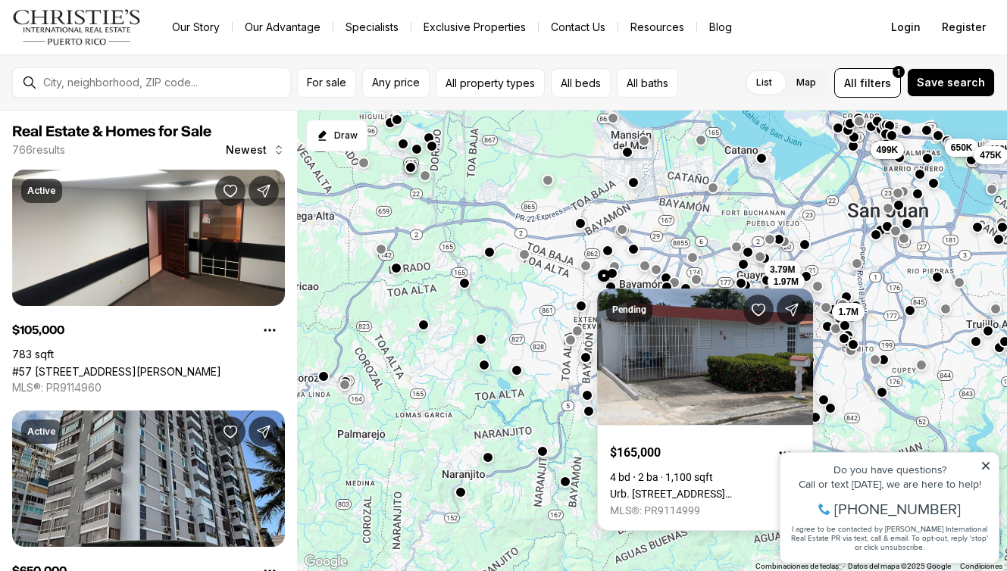
click at [732, 259] on div "1.03M 175K 105K 1.7M 3.79M 1.97M 650K 460K 475K 649K 499K" at bounding box center [652, 342] width 710 height 462
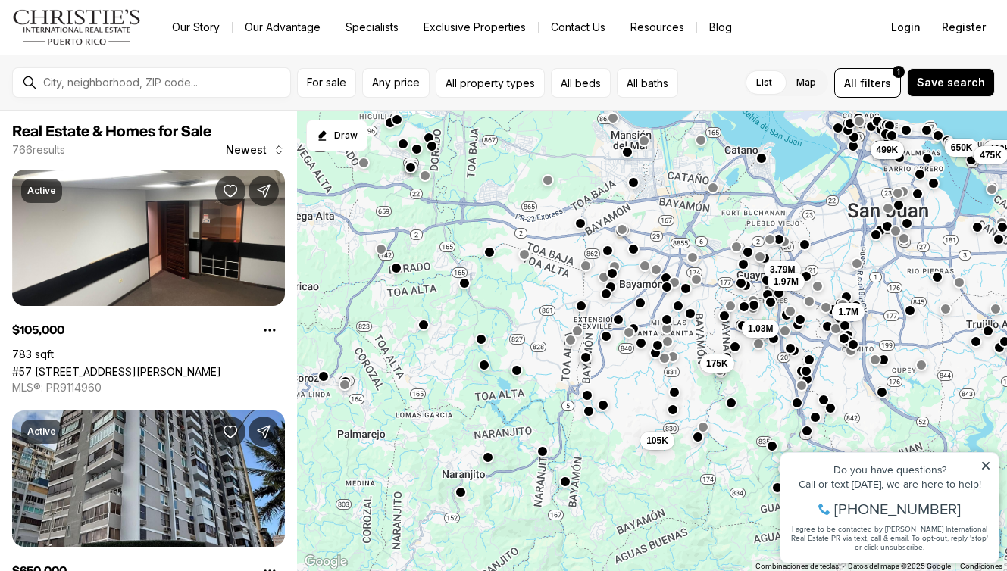
click at [698, 286] on div "1.03M 175K 105K 1.7M 3.79M 1.97M 650K 460K 475K 649K 499K" at bounding box center [652, 342] width 710 height 462
click at [698, 283] on button "button" at bounding box center [696, 278] width 12 height 12
click at [698, 283] on button "button" at bounding box center [696, 280] width 12 height 12
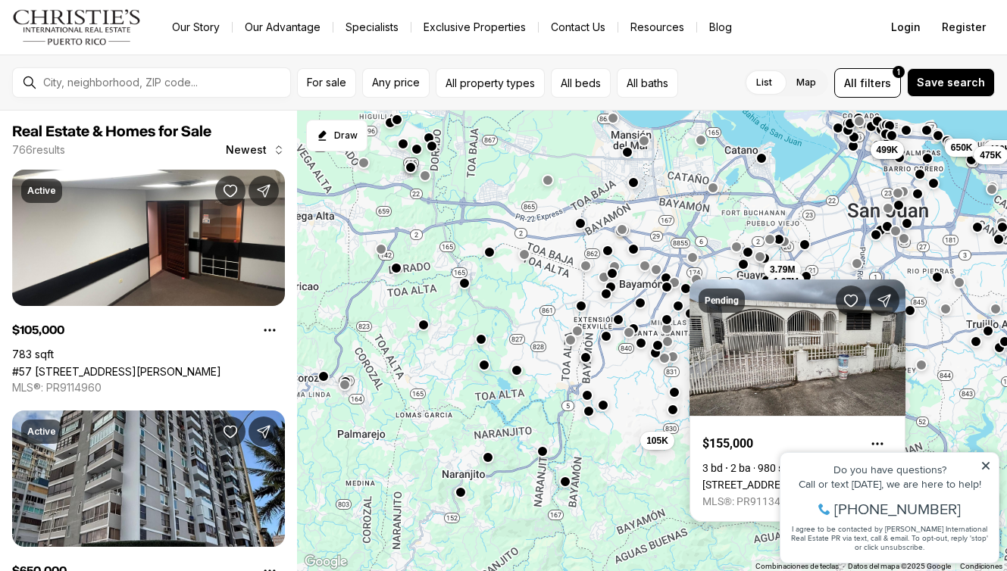
click at [698, 283] on div "Pending $155,000 3 bd 2 ba 980 sqft [STREET_ADDRESS] MLS®: PR9113466" at bounding box center [798, 401] width 216 height 243
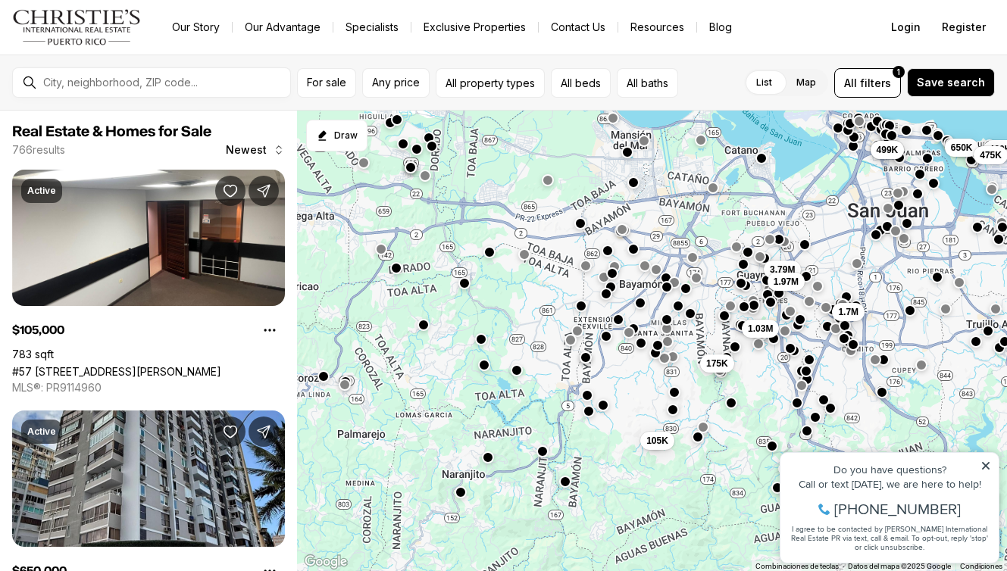
click at [698, 282] on button "button" at bounding box center [696, 278] width 12 height 12
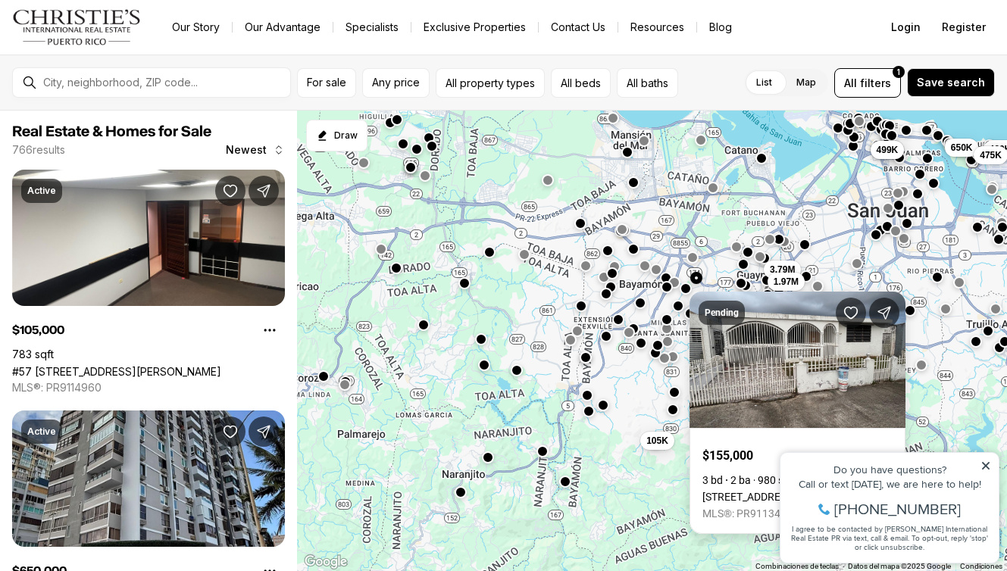
click at [796, 491] on link "[STREET_ADDRESS]" at bounding box center [749, 497] width 93 height 12
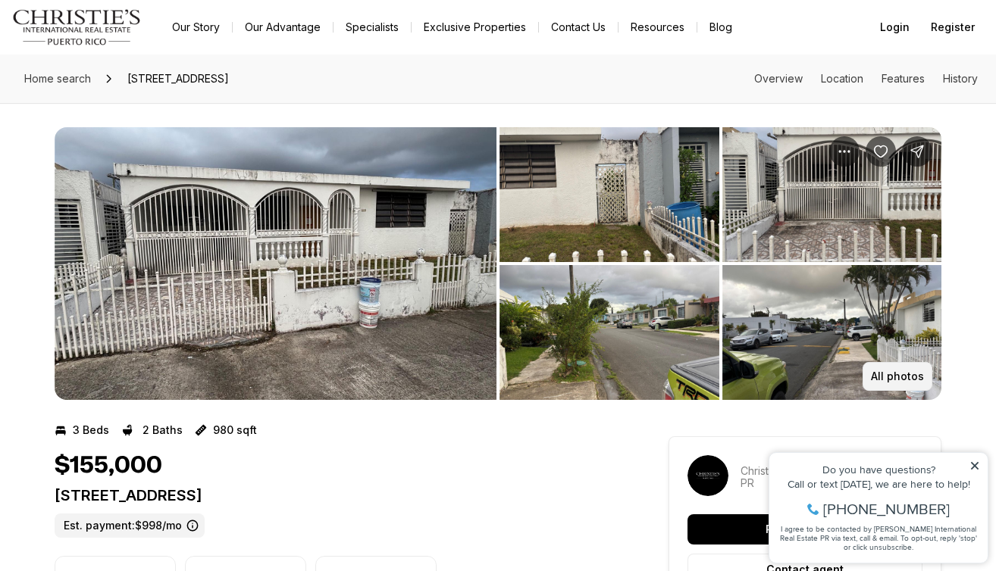
click at [913, 365] on button "All photos" at bounding box center [897, 376] width 70 height 29
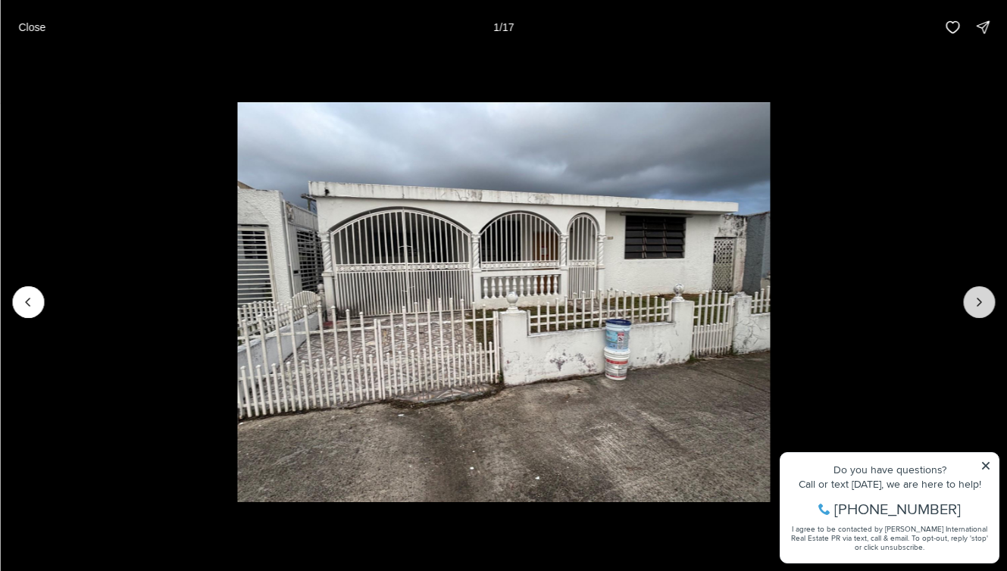
click at [984, 306] on icon "Next slide" at bounding box center [979, 302] width 15 height 15
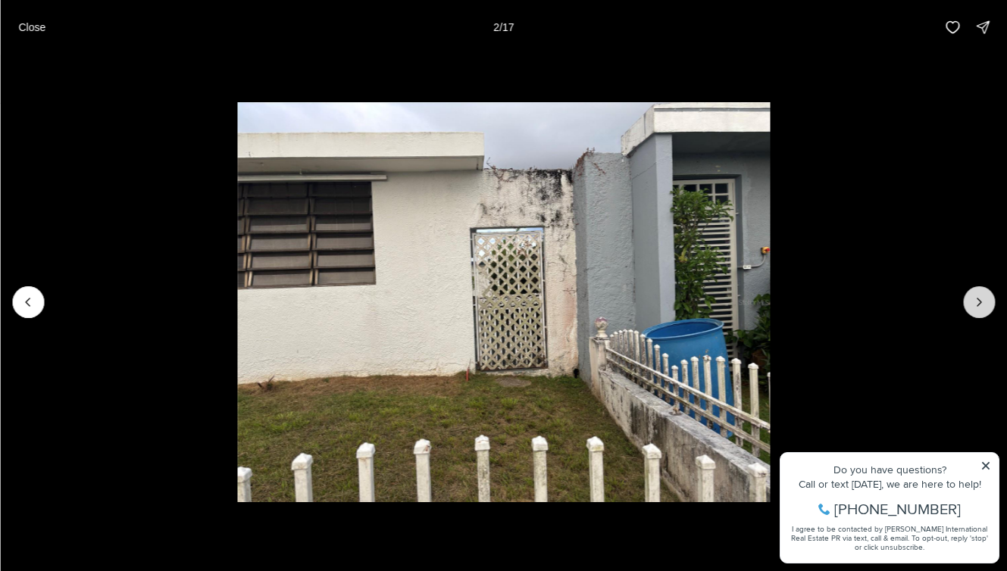
click at [984, 306] on icon "Next slide" at bounding box center [979, 302] width 15 height 15
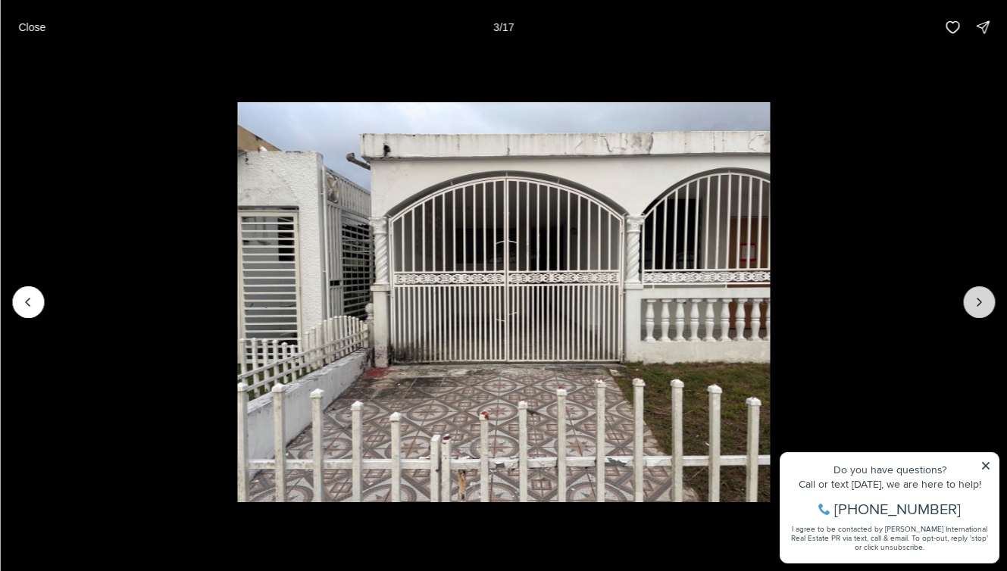
click at [984, 306] on icon "Next slide" at bounding box center [979, 302] width 15 height 15
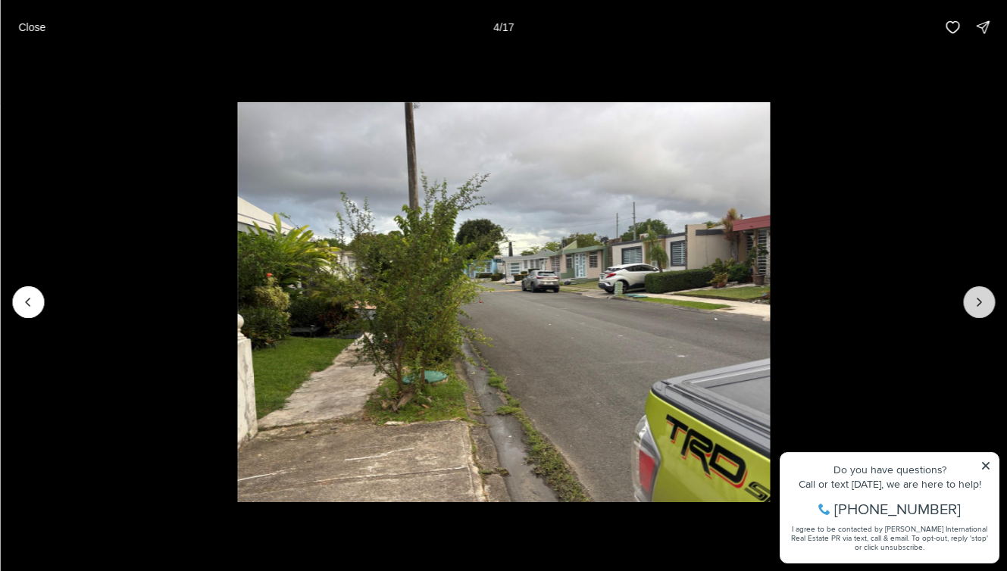
click at [984, 306] on icon "Next slide" at bounding box center [979, 302] width 15 height 15
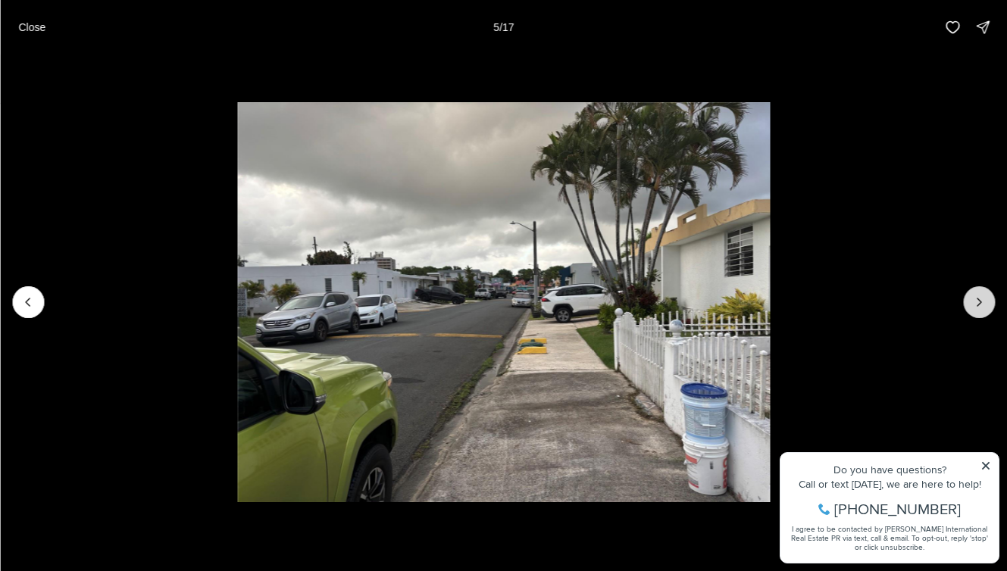
click at [984, 306] on icon "Next slide" at bounding box center [979, 302] width 15 height 15
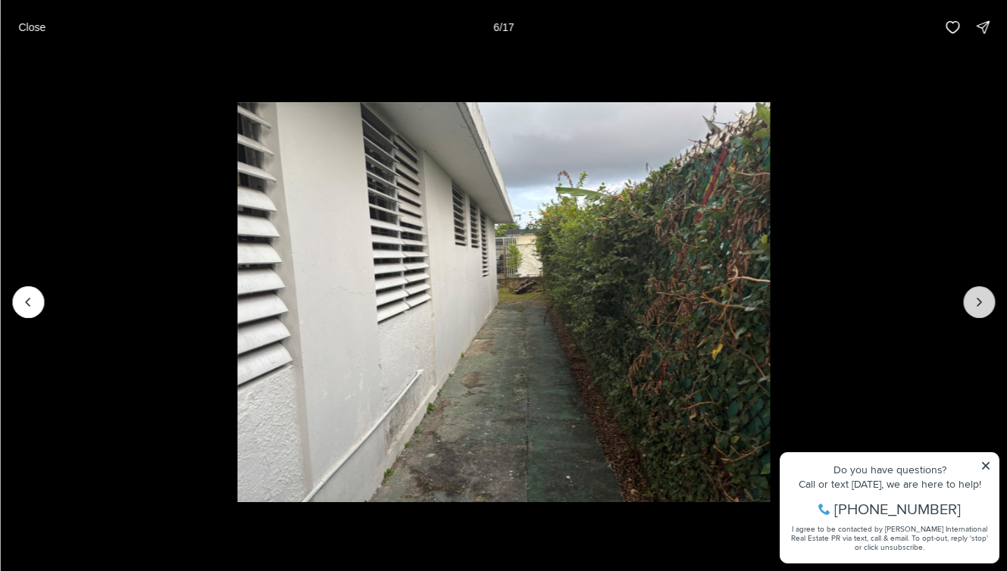
click at [984, 306] on icon "Next slide" at bounding box center [979, 302] width 15 height 15
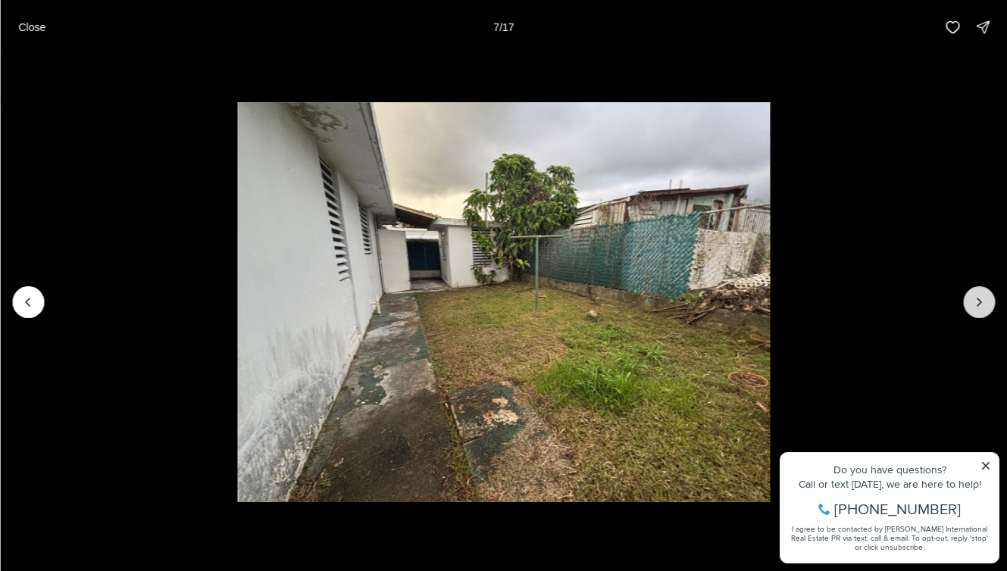
click at [984, 306] on icon "Next slide" at bounding box center [979, 302] width 15 height 15
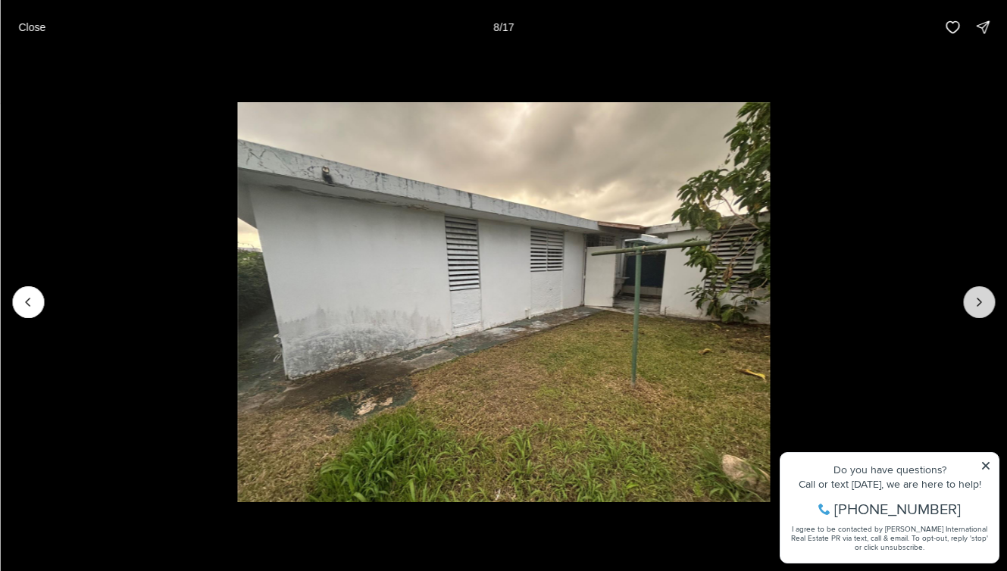
click at [984, 306] on icon "Next slide" at bounding box center [979, 302] width 15 height 15
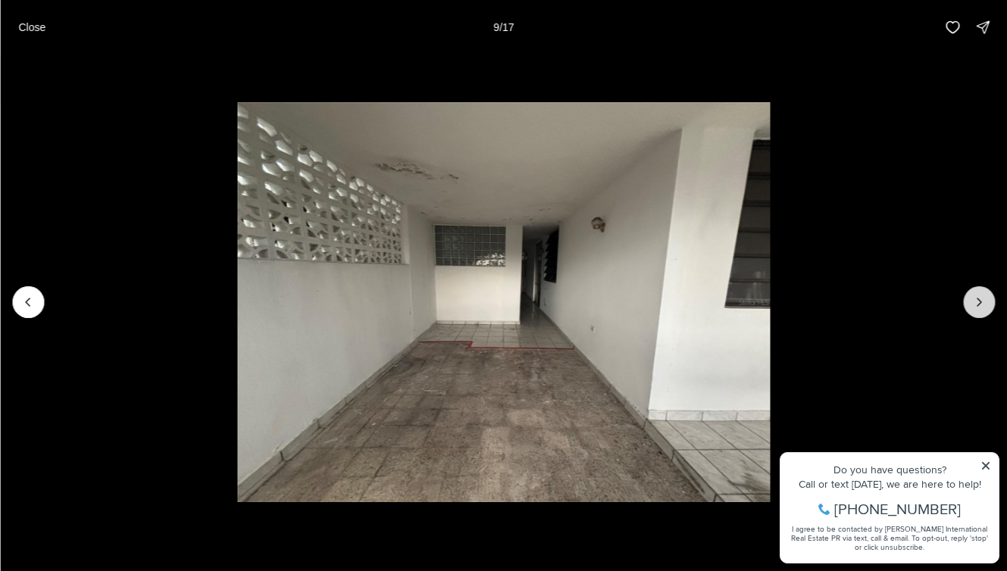
click at [984, 306] on icon "Next slide" at bounding box center [979, 302] width 15 height 15
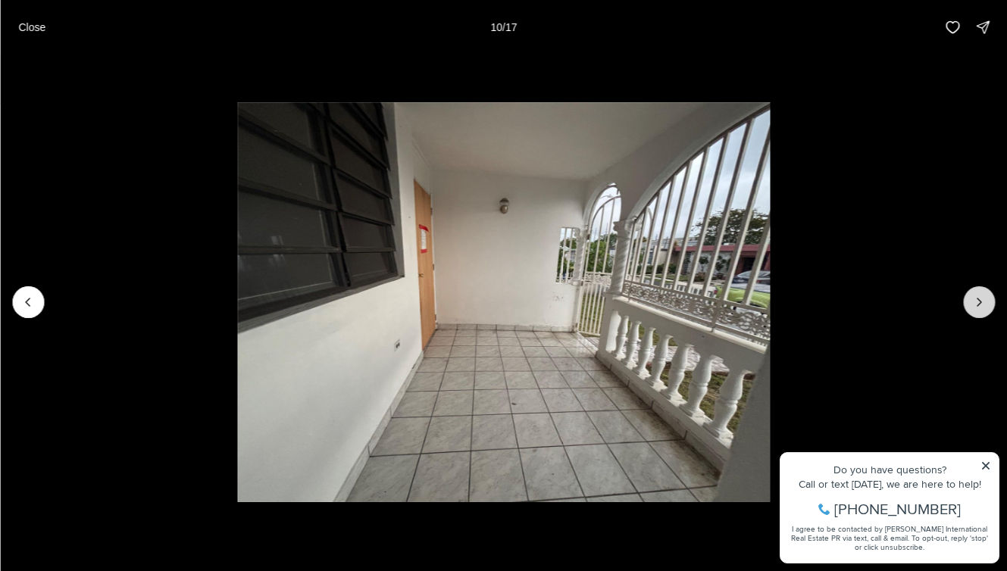
click at [984, 306] on icon "Next slide" at bounding box center [979, 302] width 15 height 15
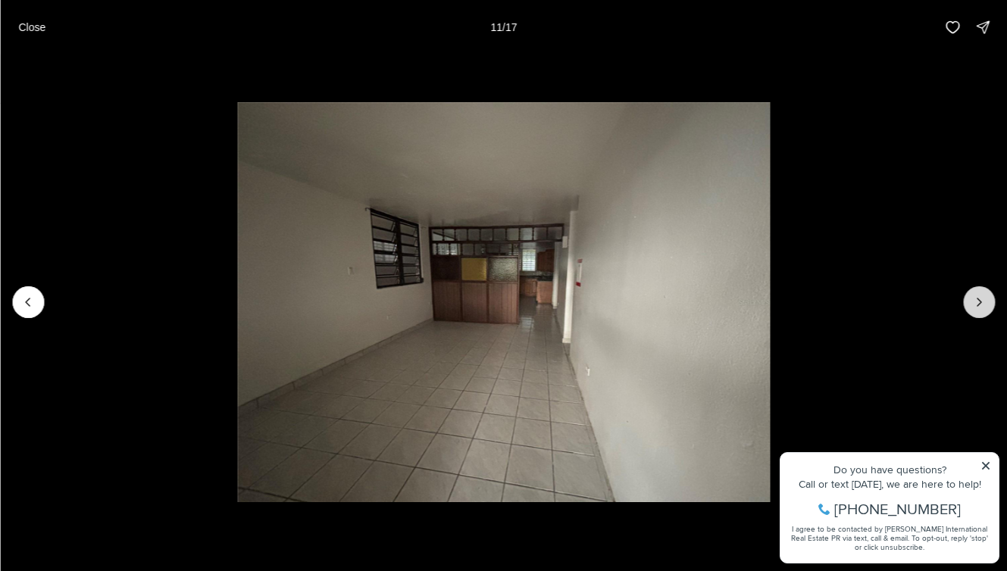
click at [984, 306] on icon "Next slide" at bounding box center [979, 302] width 15 height 15
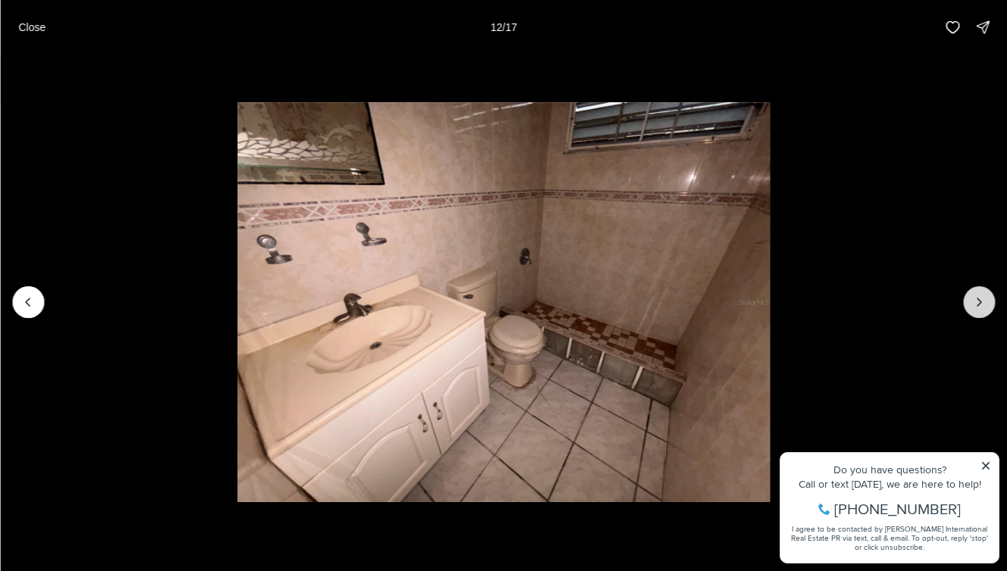
click at [984, 306] on icon "Next slide" at bounding box center [979, 302] width 15 height 15
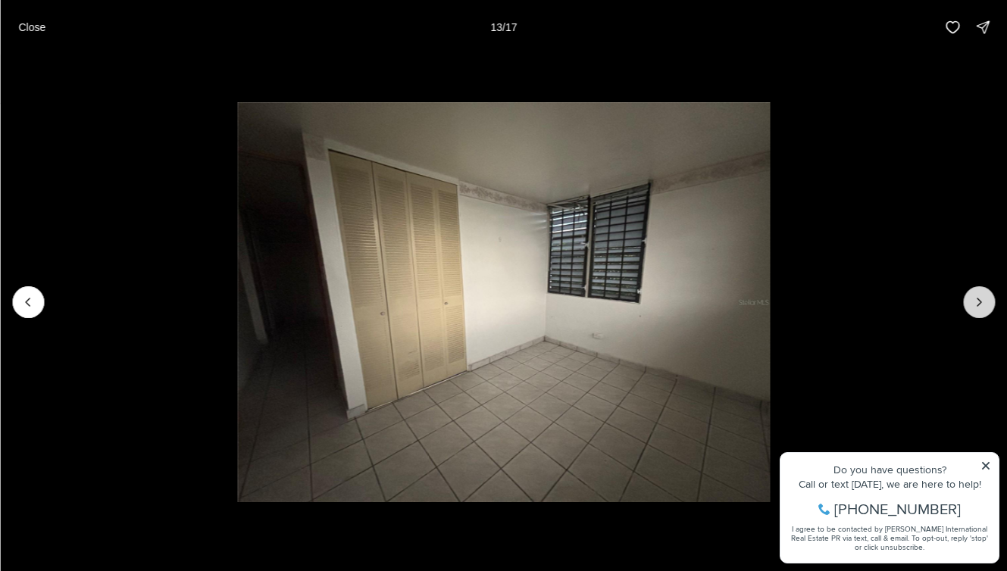
click at [984, 306] on icon "Next slide" at bounding box center [979, 302] width 15 height 15
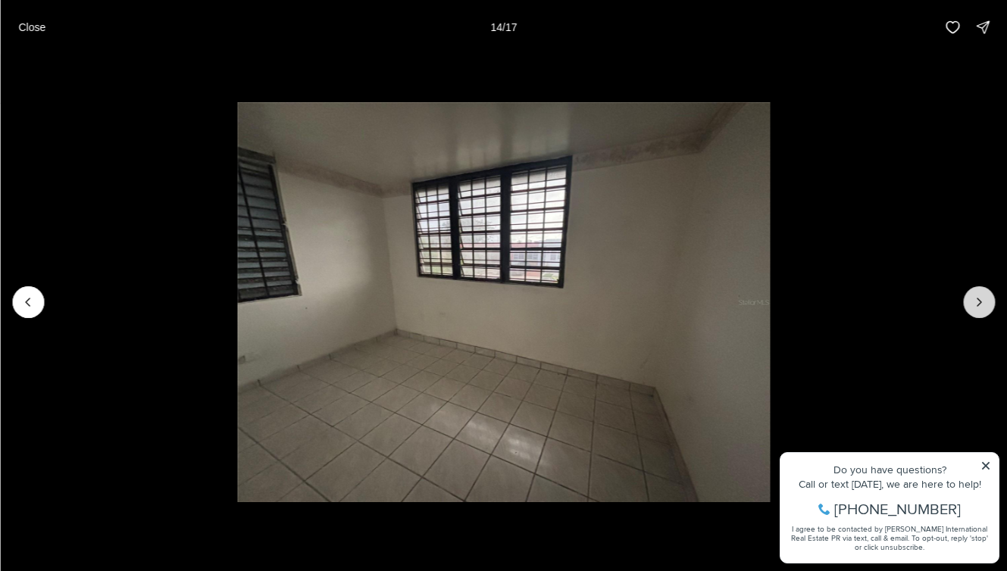
click at [984, 306] on icon "Next slide" at bounding box center [979, 302] width 15 height 15
